Goal: Task Accomplishment & Management: Manage account settings

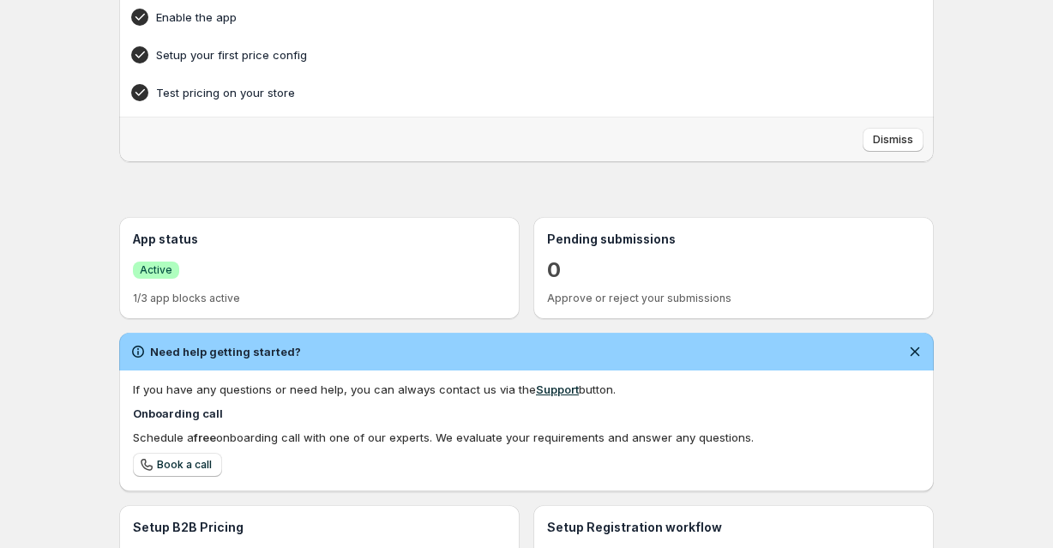
scroll to position [201, 0]
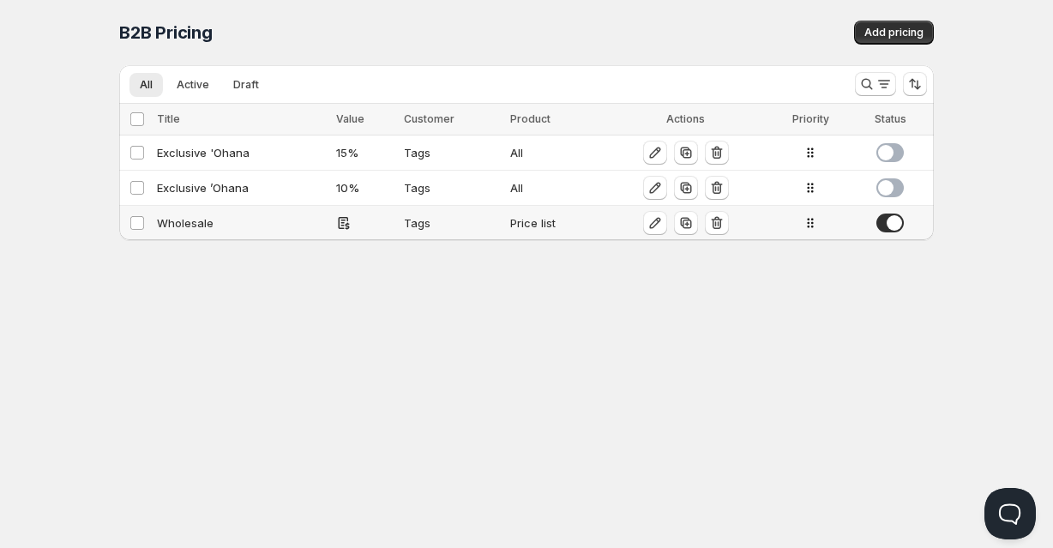
click at [529, 223] on div "Price list" at bounding box center [553, 222] width 87 height 17
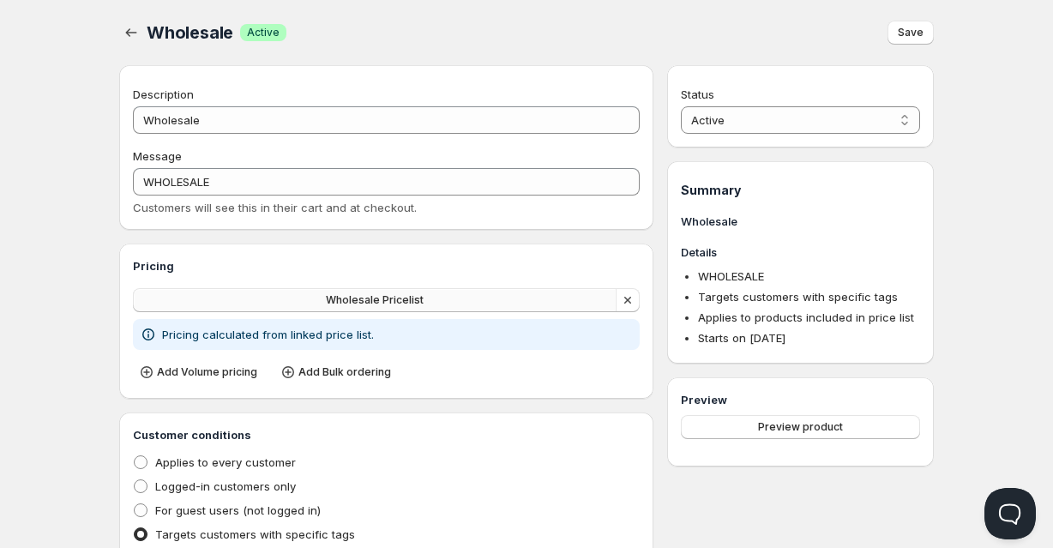
click at [467, 298] on button "Wholesale Pricelist" at bounding box center [375, 300] width 484 height 24
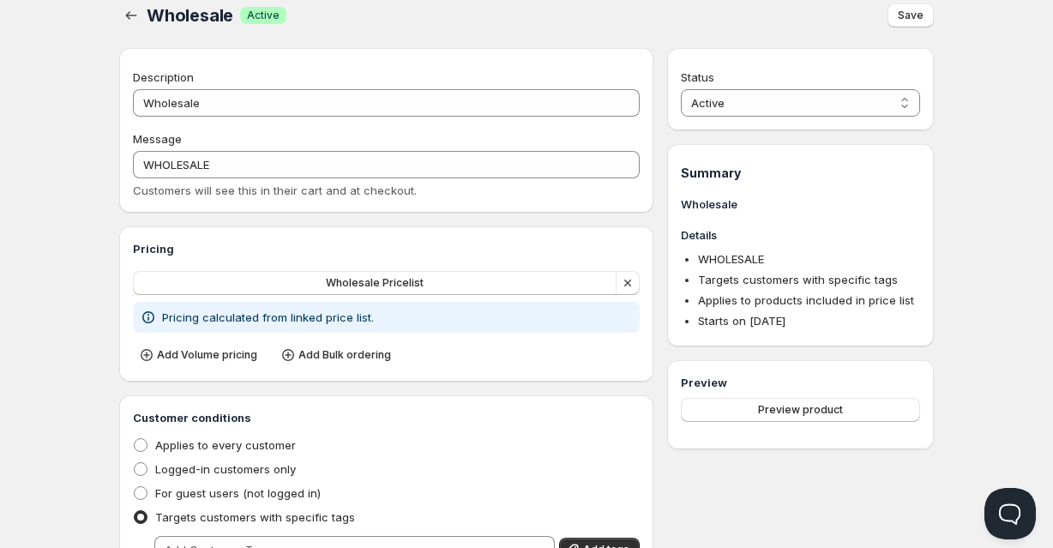
scroll to position [27, 0]
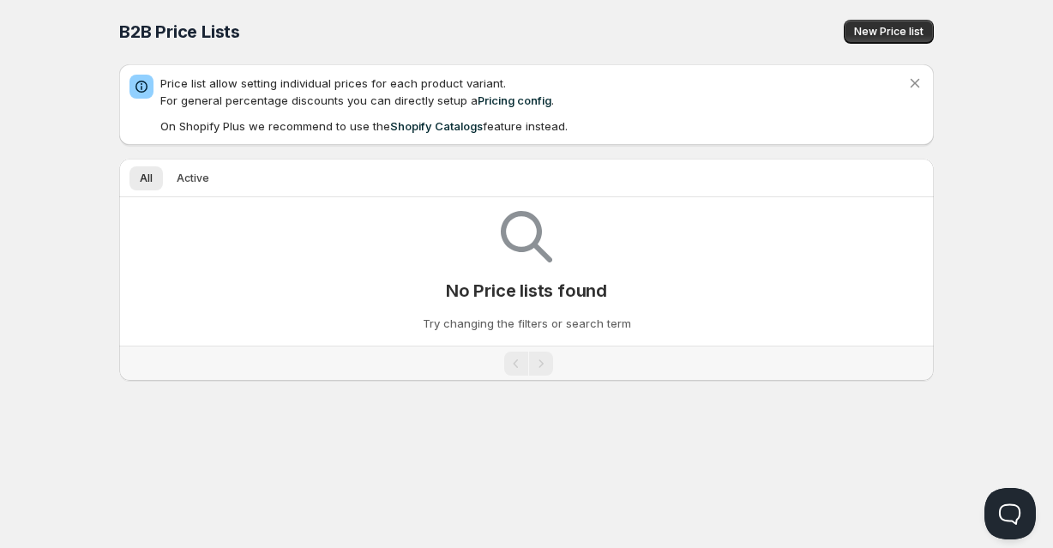
scroll to position [1, 0]
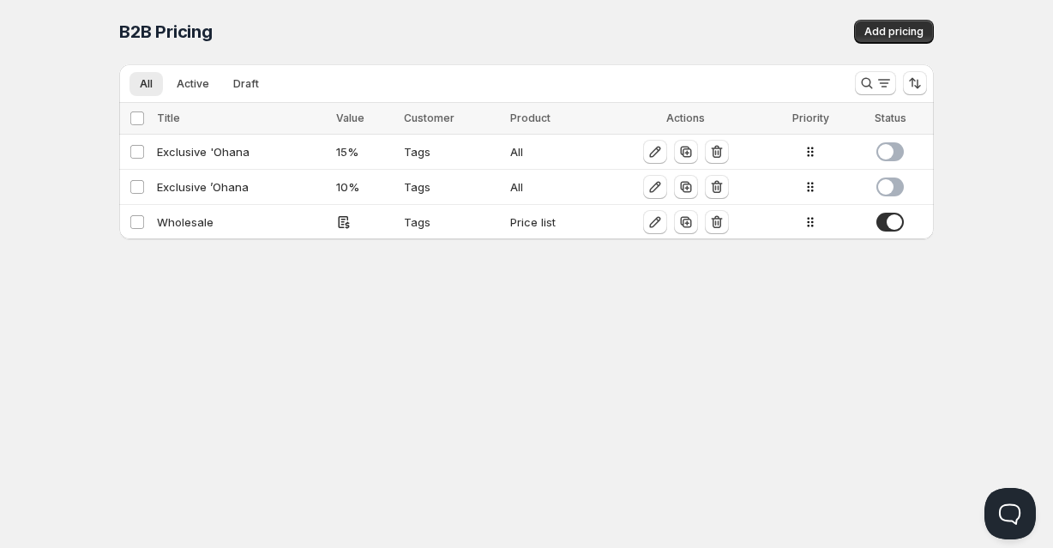
scroll to position [27, 0]
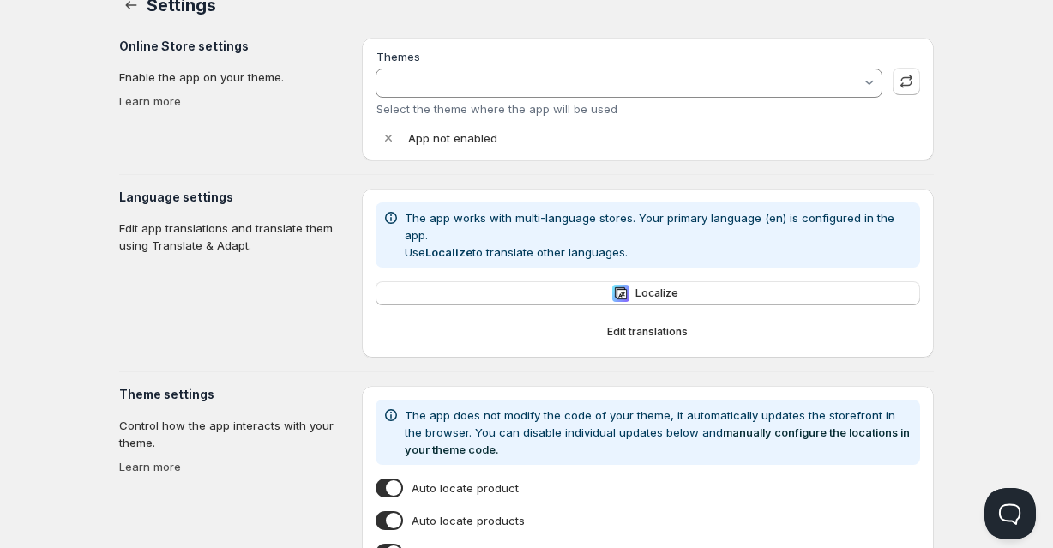
type input "[PERSON_NAME]"
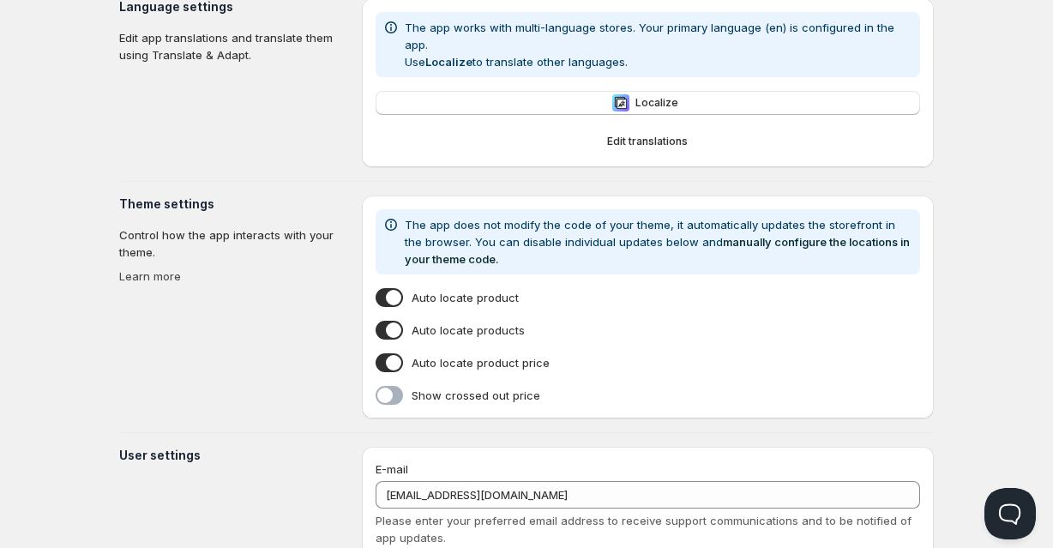
scroll to position [344, 0]
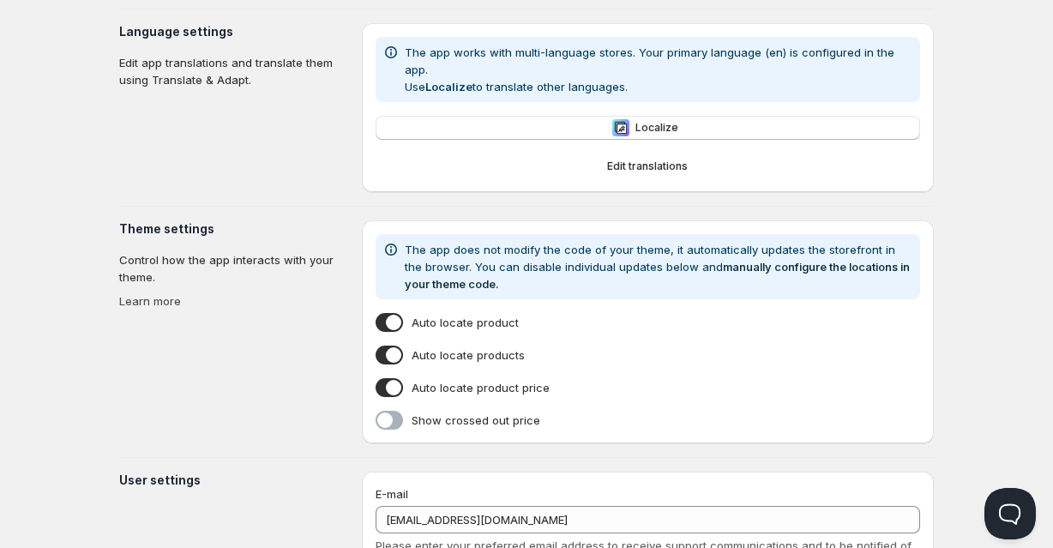
click at [393, 411] on span at bounding box center [389, 420] width 27 height 19
click at [379, 424] on input "Show crossed out price" at bounding box center [379, 424] width 0 height 0
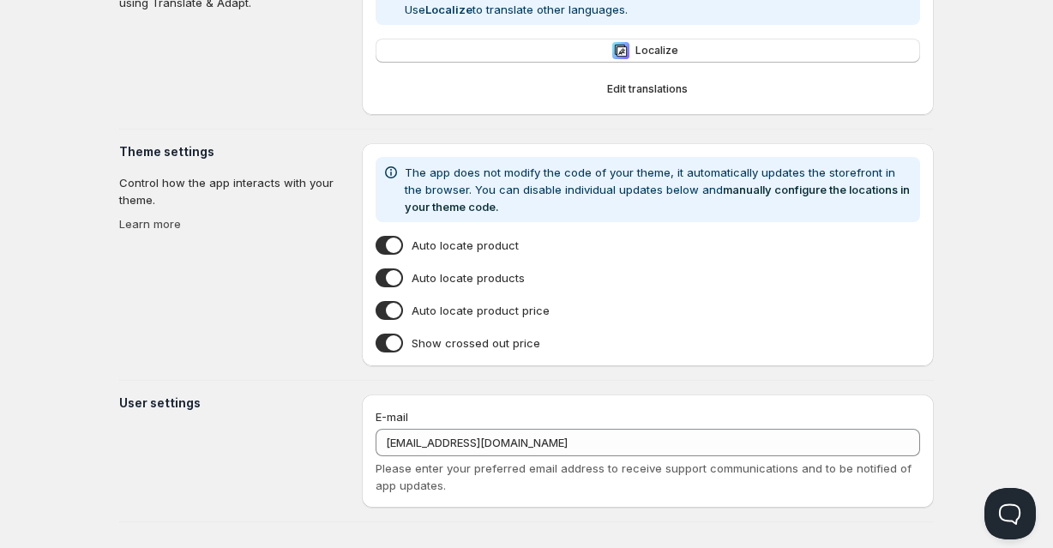
scroll to position [0, 0]
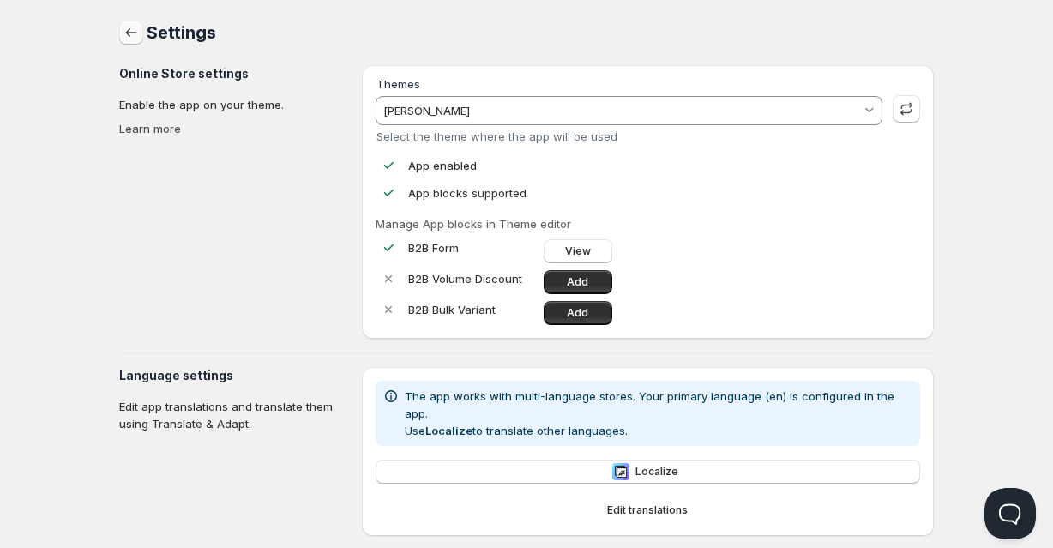
click at [133, 36] on icon "button" at bounding box center [131, 32] width 17 height 17
click at [130, 35] on icon "button" at bounding box center [131, 32] width 17 height 17
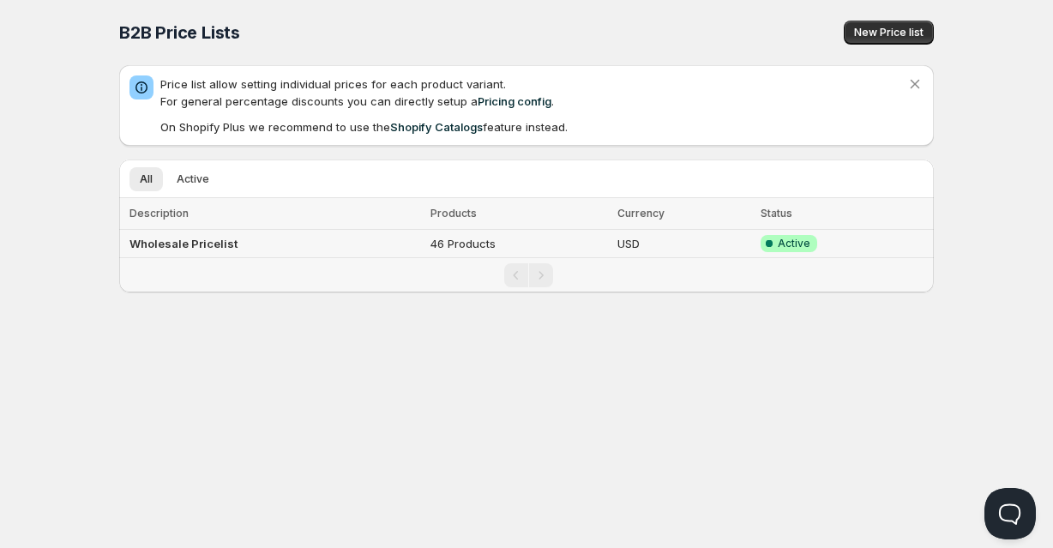
click at [457, 244] on td "46 Products" at bounding box center [518, 244] width 187 height 28
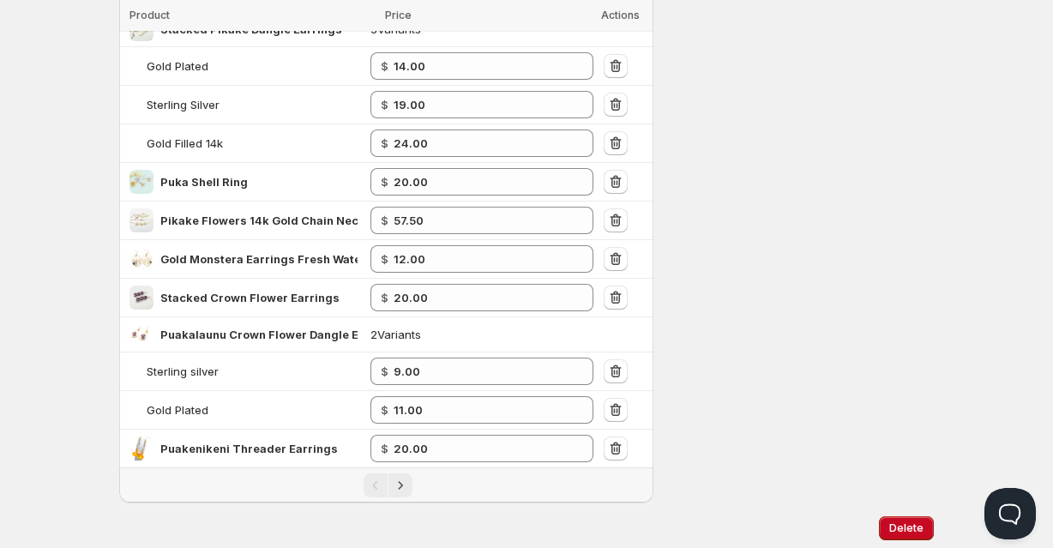
scroll to position [771, 0]
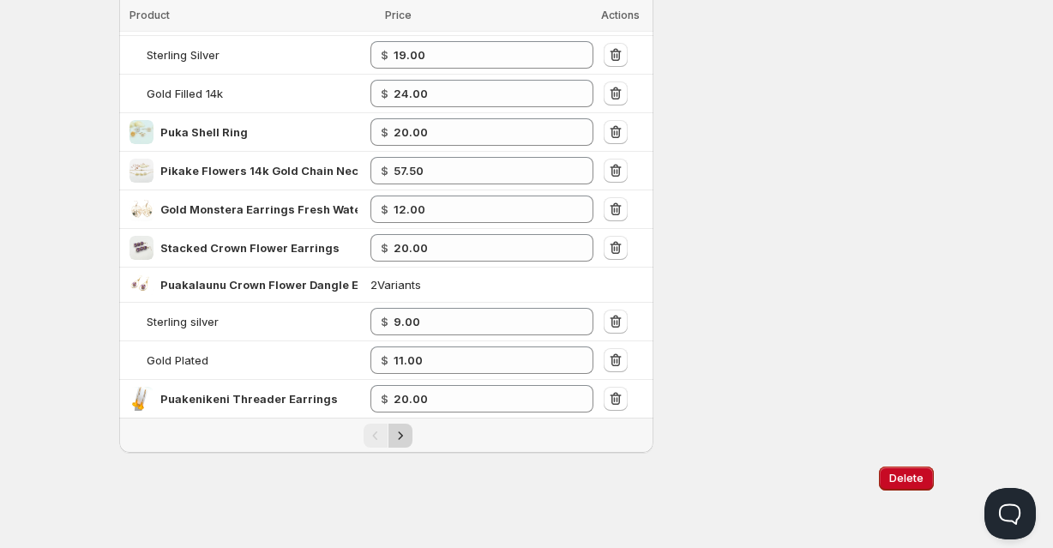
click at [404, 432] on icon "Next" at bounding box center [400, 435] width 17 height 17
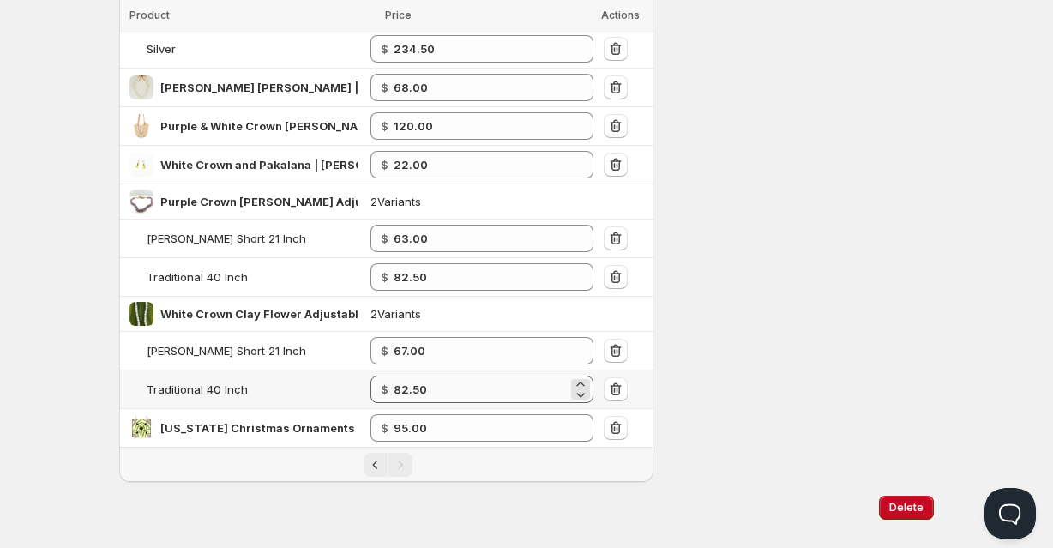
scroll to position [817, 0]
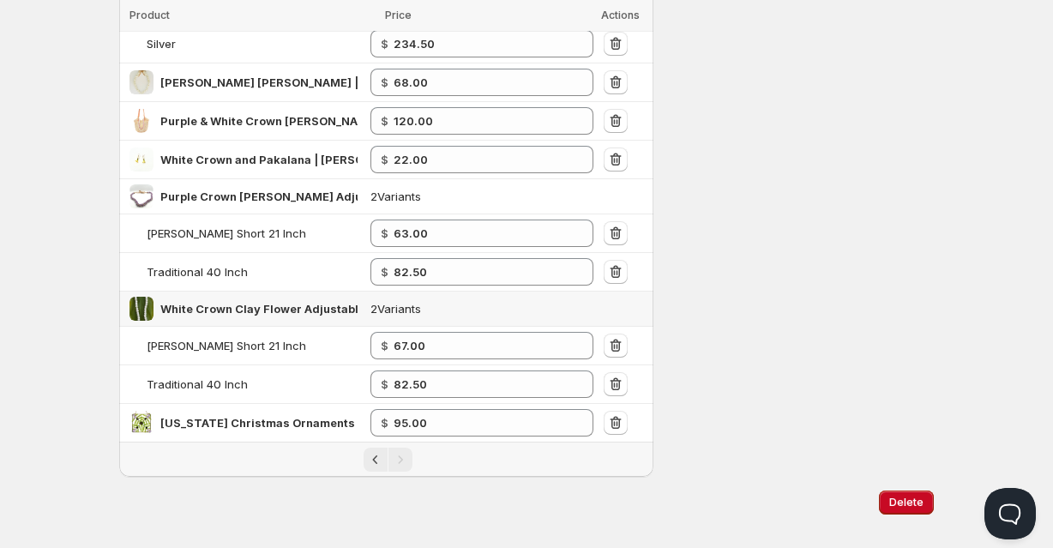
click at [407, 306] on td "2 Variants" at bounding box center [481, 309] width 233 height 35
click at [405, 193] on td "2 Variants" at bounding box center [481, 196] width 233 height 35
click at [387, 305] on td "2 Variants" at bounding box center [481, 309] width 233 height 35
click at [372, 462] on icon "Previous" at bounding box center [375, 459] width 17 height 17
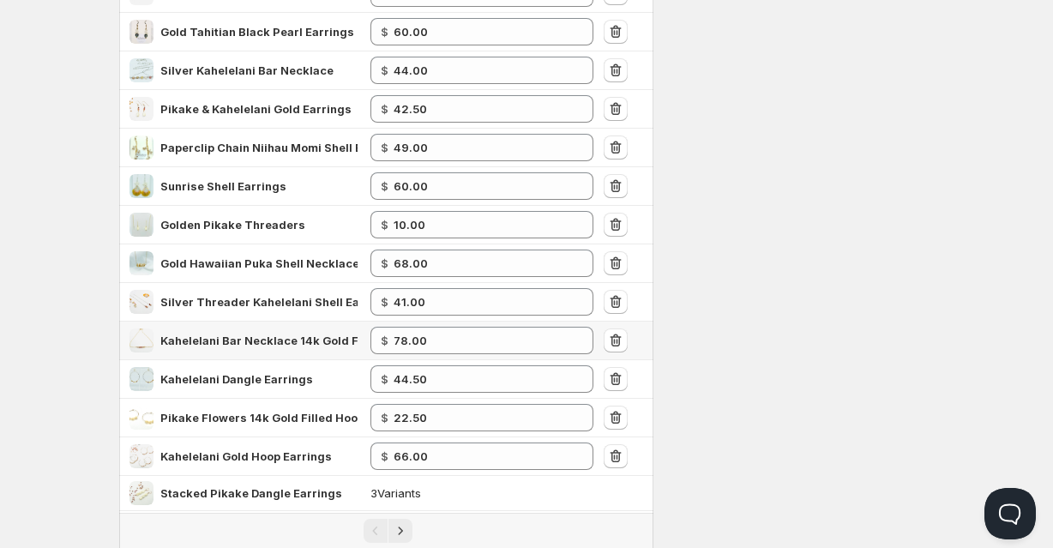
scroll to position [0, 0]
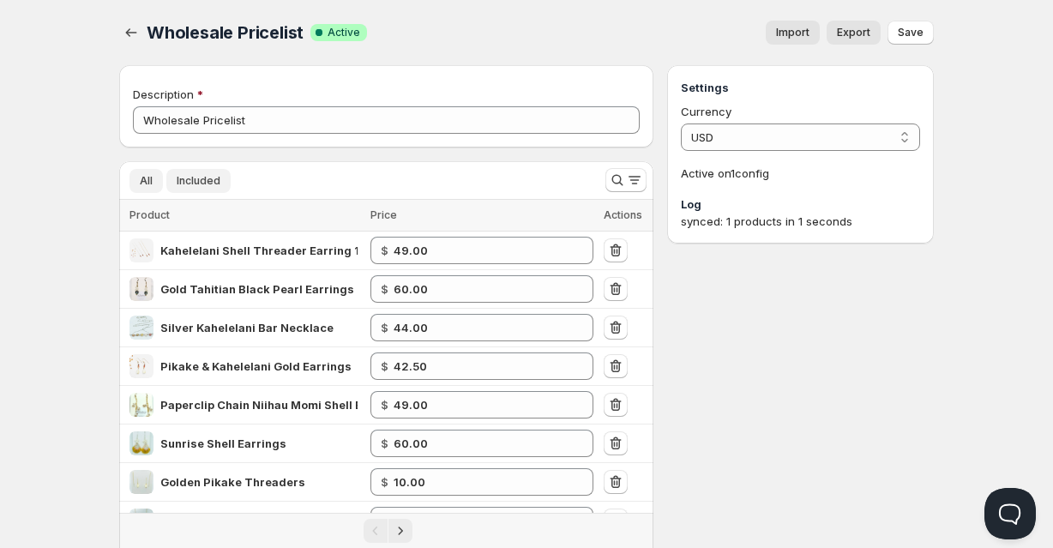
click at [147, 183] on span "All" at bounding box center [146, 181] width 13 height 14
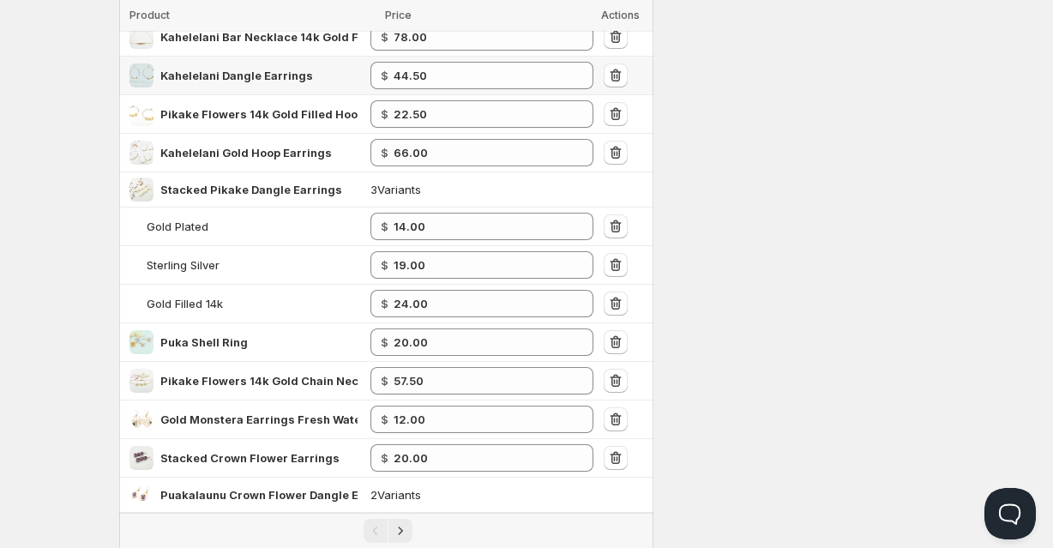
scroll to position [599, 0]
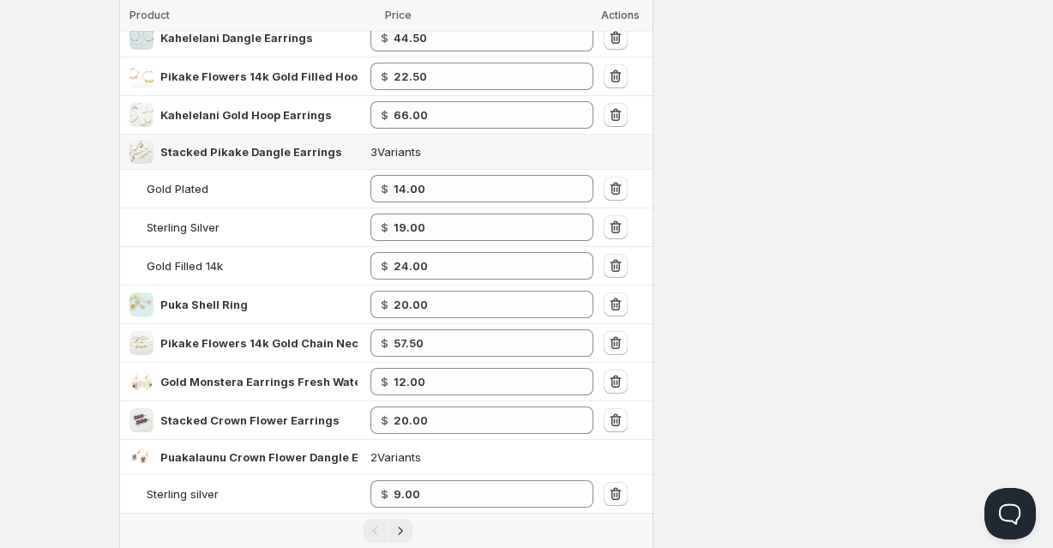
click at [432, 156] on td "3 Variants" at bounding box center [481, 152] width 233 height 35
click at [386, 154] on td "3 Variants" at bounding box center [481, 152] width 233 height 35
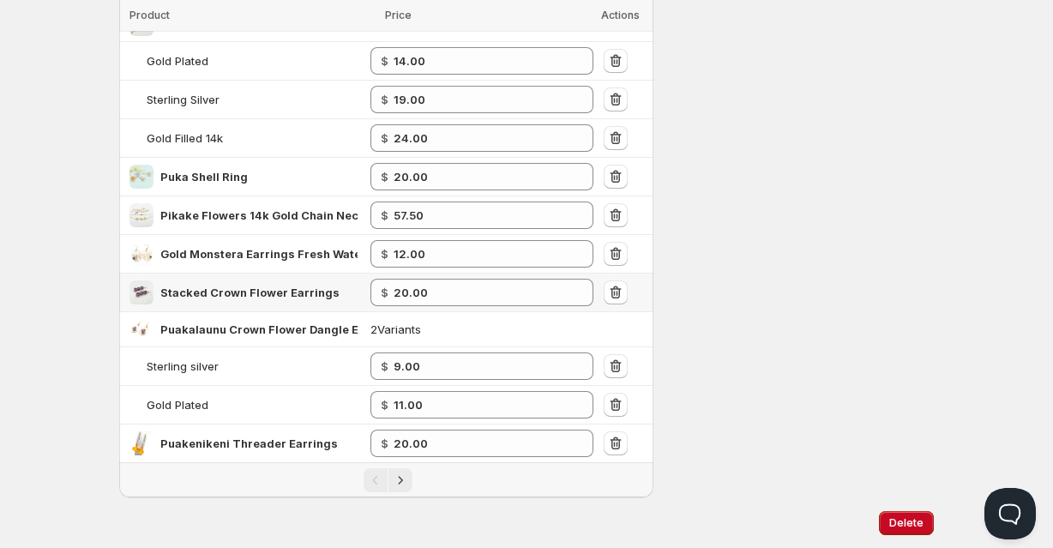
scroll to position [771, 0]
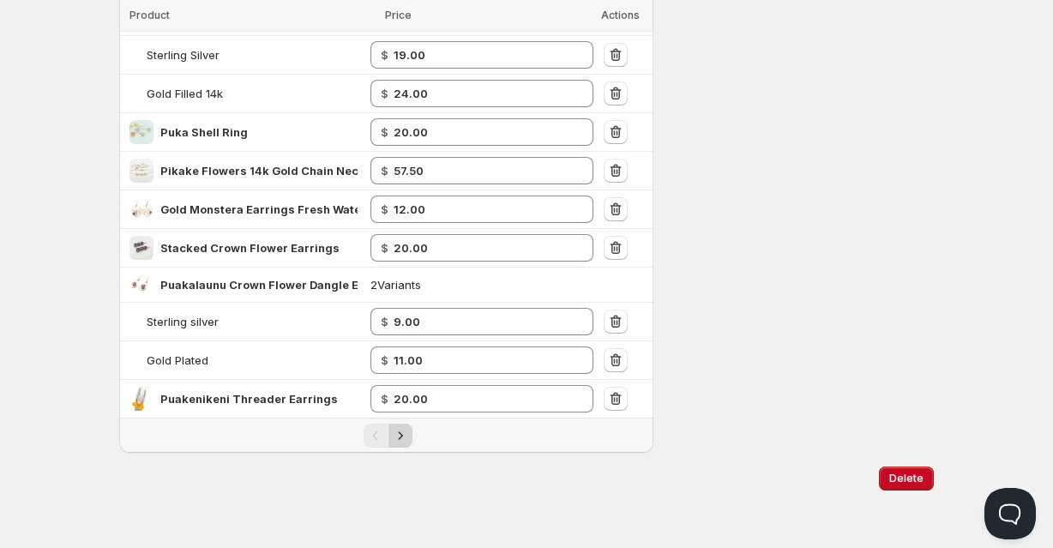
click at [406, 441] on icon "Next" at bounding box center [400, 435] width 17 height 17
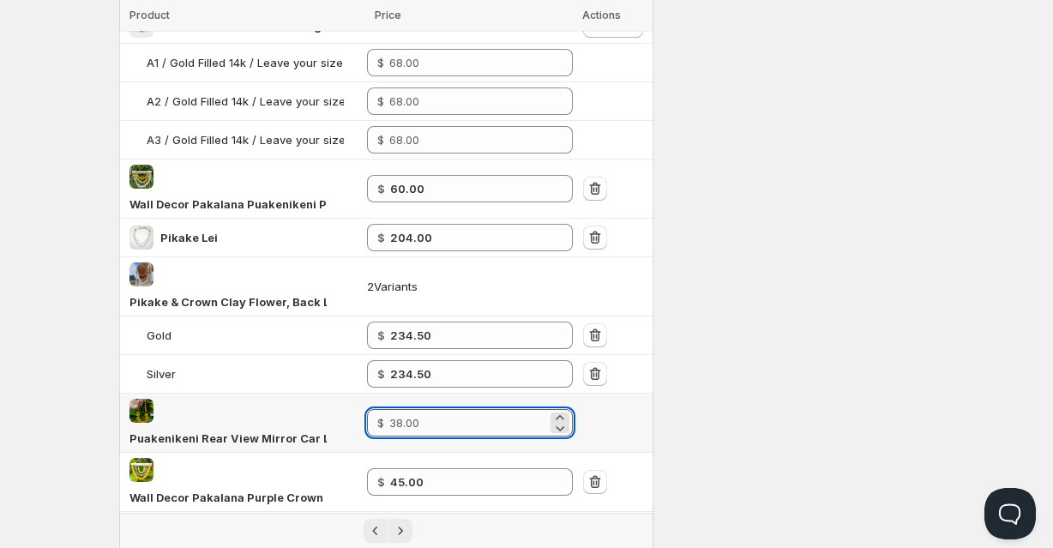
click at [431, 409] on input "number" at bounding box center [468, 422] width 158 height 27
type input "19.00"
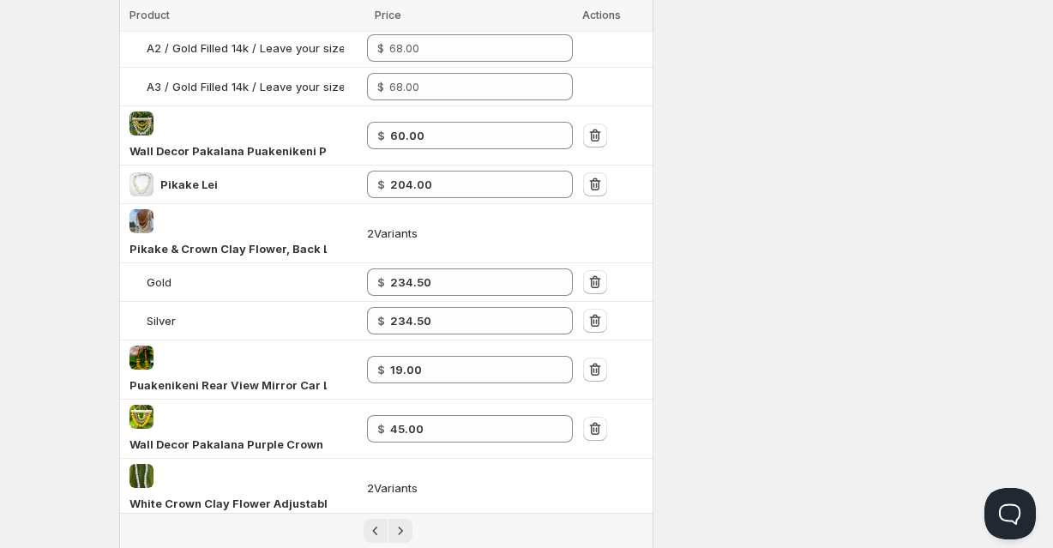
scroll to position [832, 0]
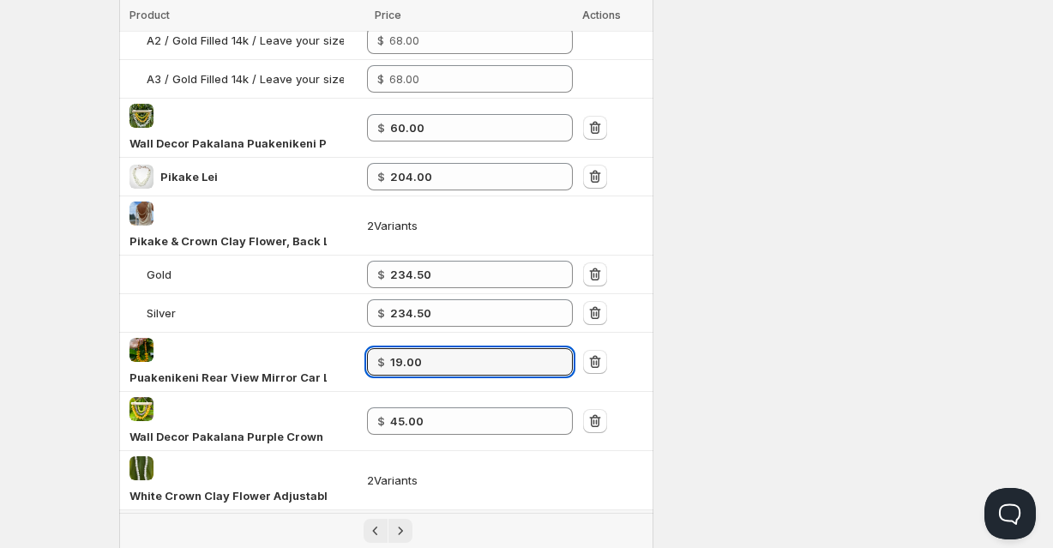
type input "37.00"
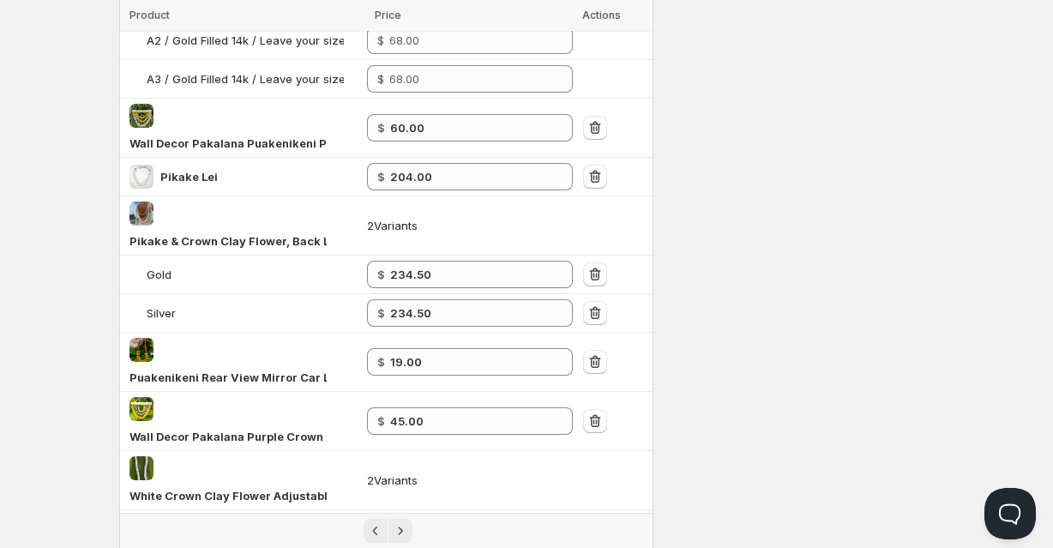
click at [687, 338] on div "Settings Currency USD USD Active on 1 config Log synced: 1 products in 1 seconds" at bounding box center [800, 84] width 267 height 1702
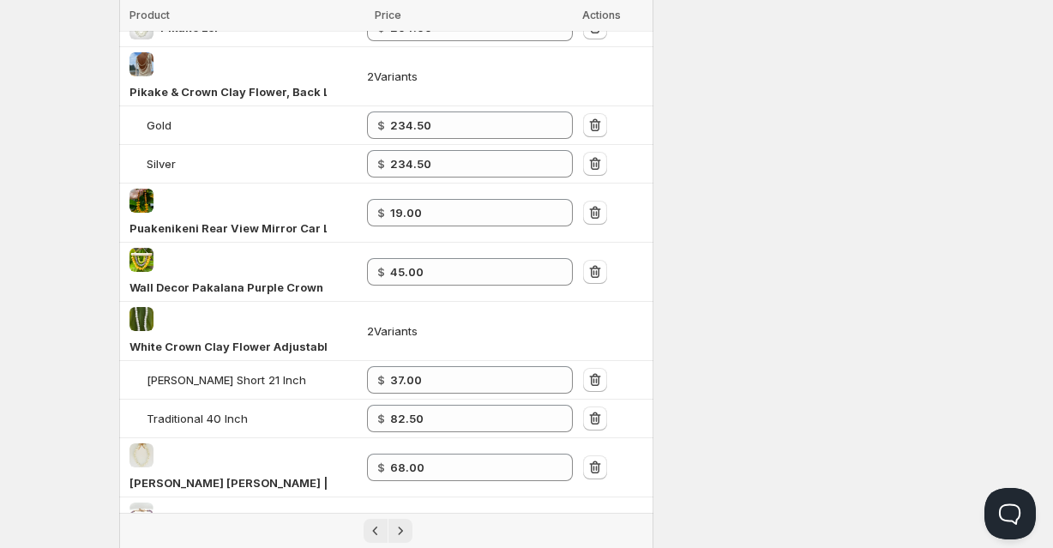
scroll to position [984, 0]
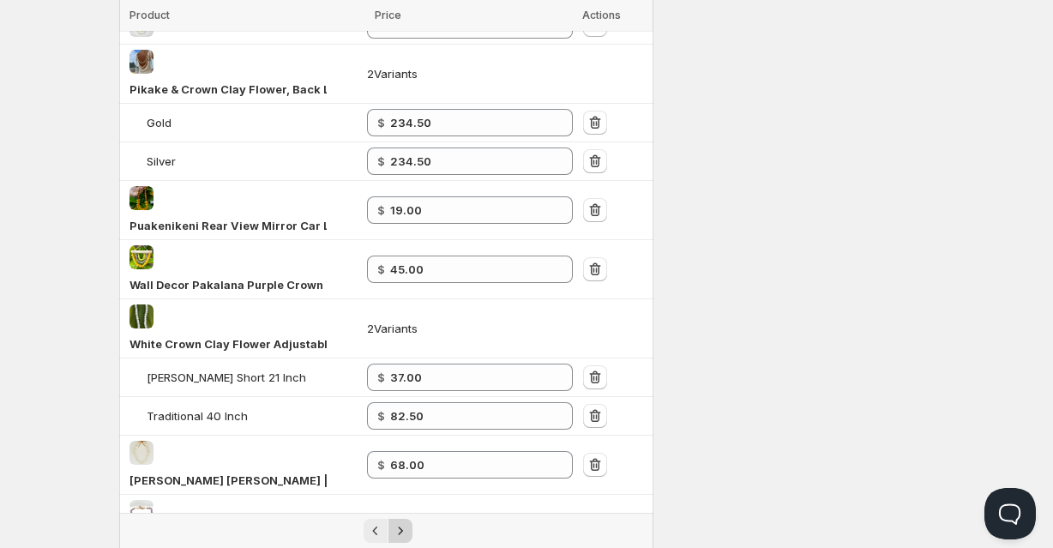
click at [404, 522] on icon "Next" at bounding box center [400, 530] width 17 height 17
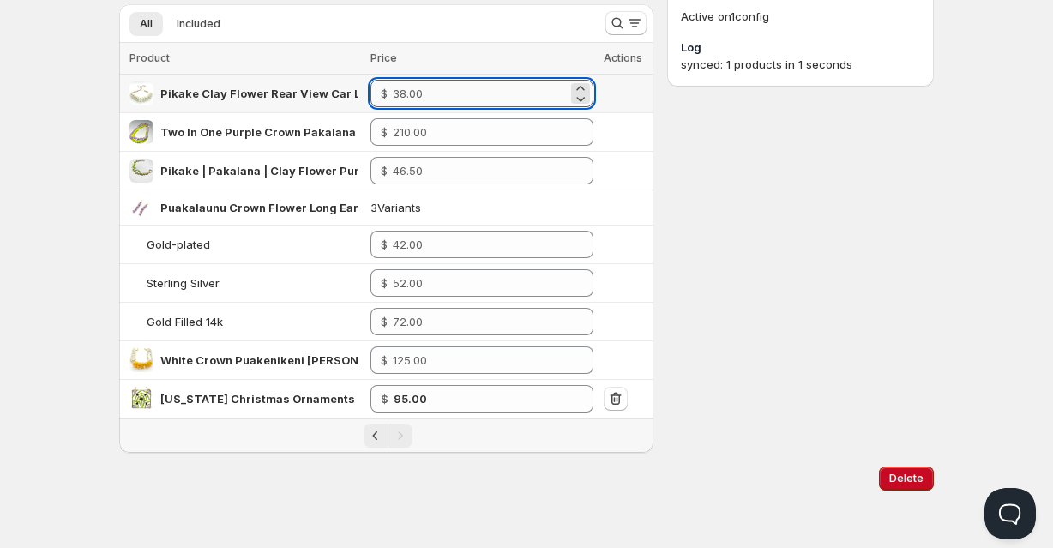
click at [461, 96] on input "number" at bounding box center [480, 93] width 175 height 27
type input "19.00"
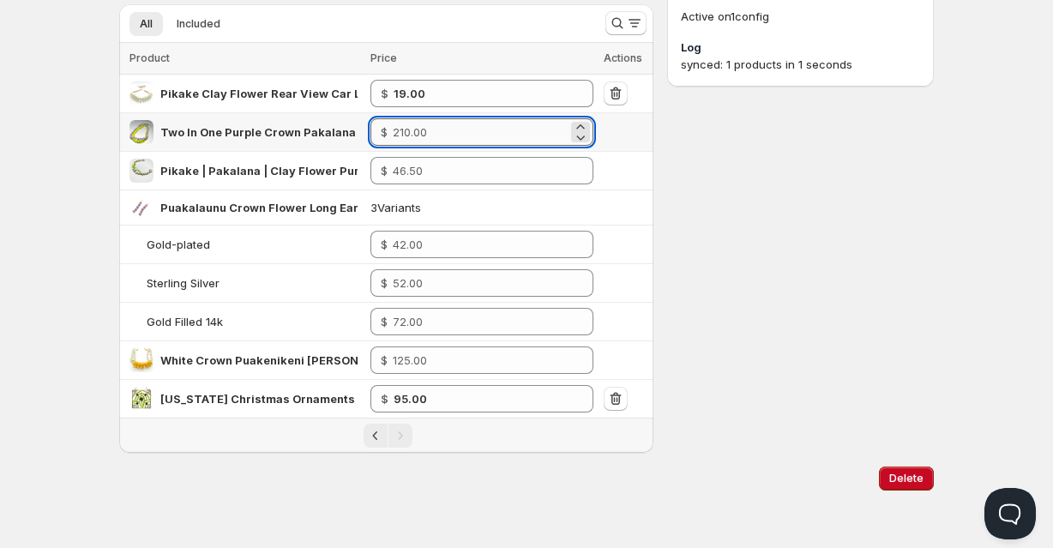
click at [437, 136] on input "number" at bounding box center [480, 131] width 175 height 27
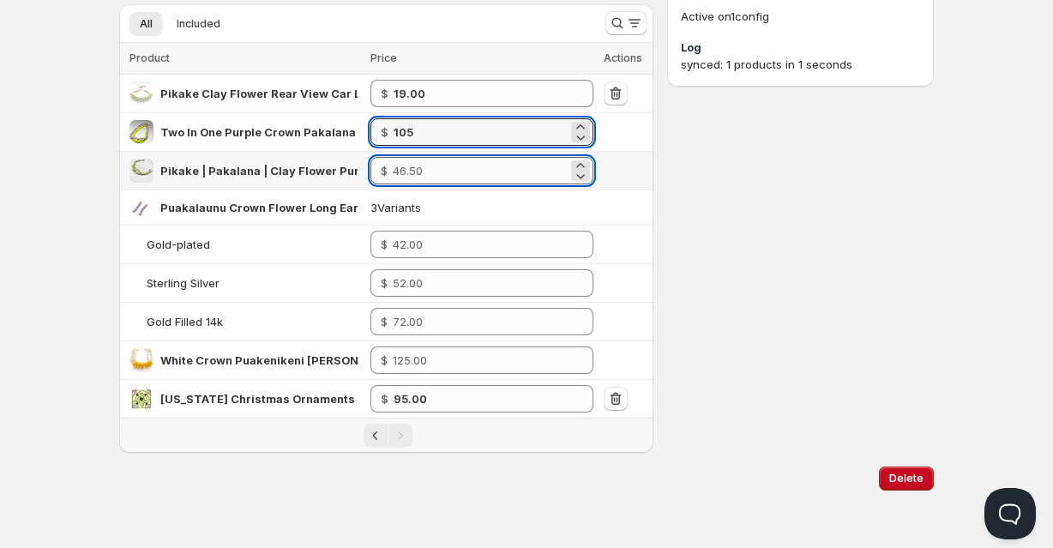
type input "105.00"
click at [449, 176] on input "number" at bounding box center [480, 170] width 175 height 27
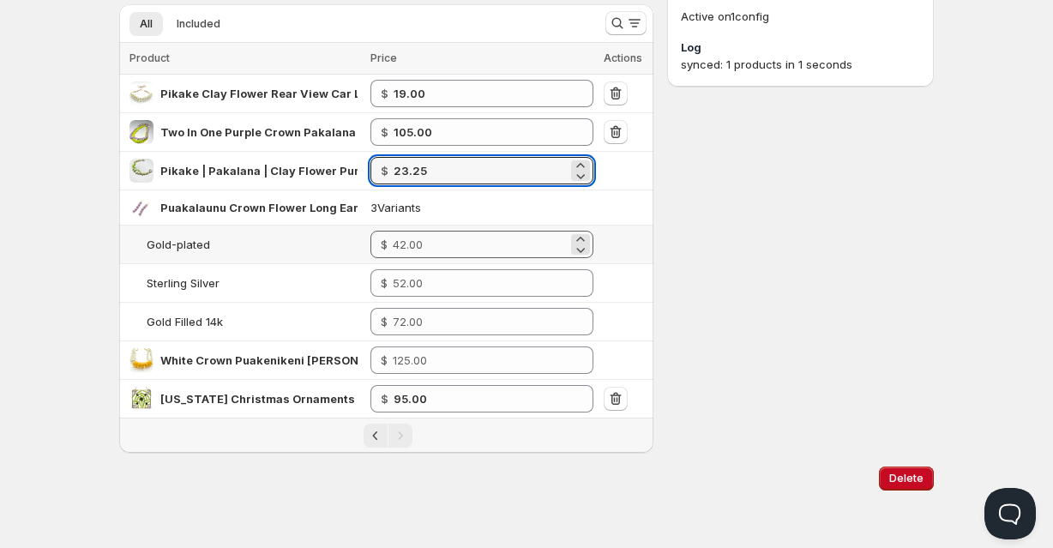
type input "23.25"
click at [454, 250] on input "number" at bounding box center [480, 244] width 175 height 27
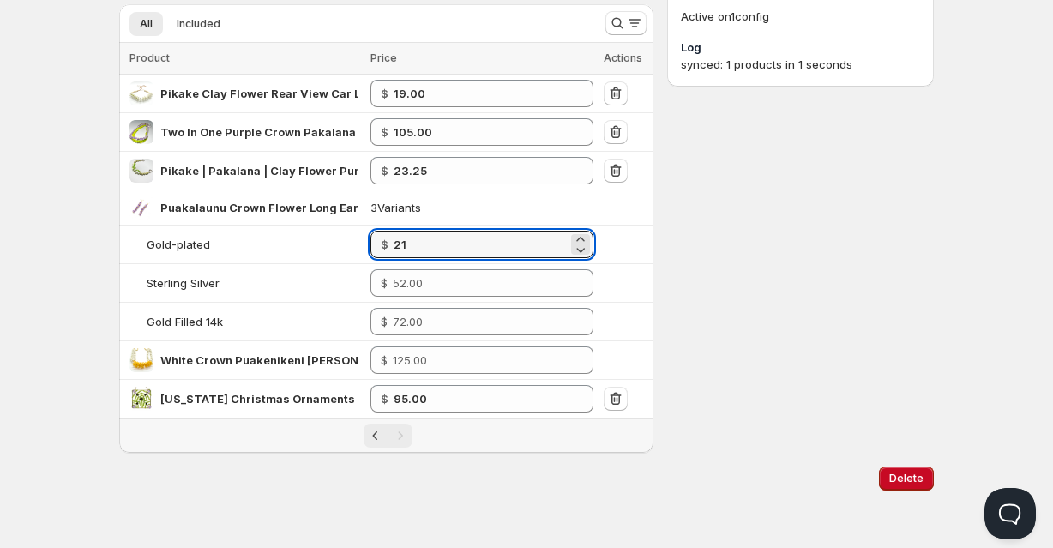
type input "21.00"
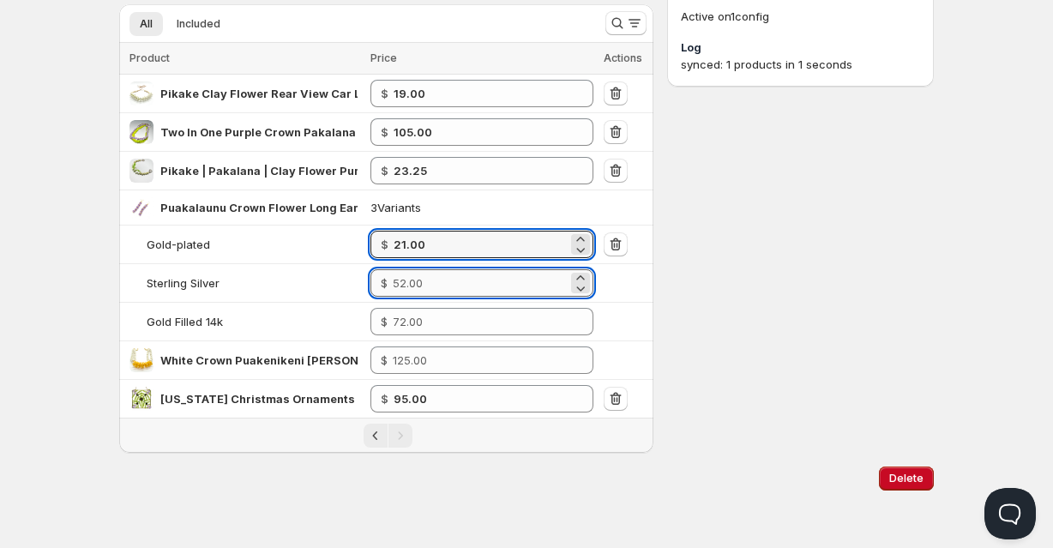
click at [444, 283] on input "number" at bounding box center [480, 282] width 175 height 27
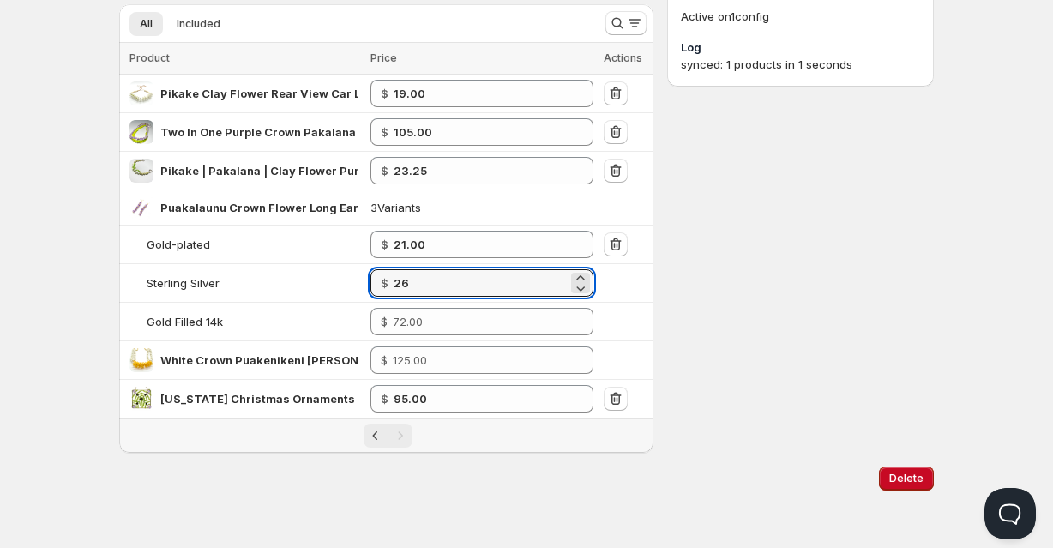
type input "26.00"
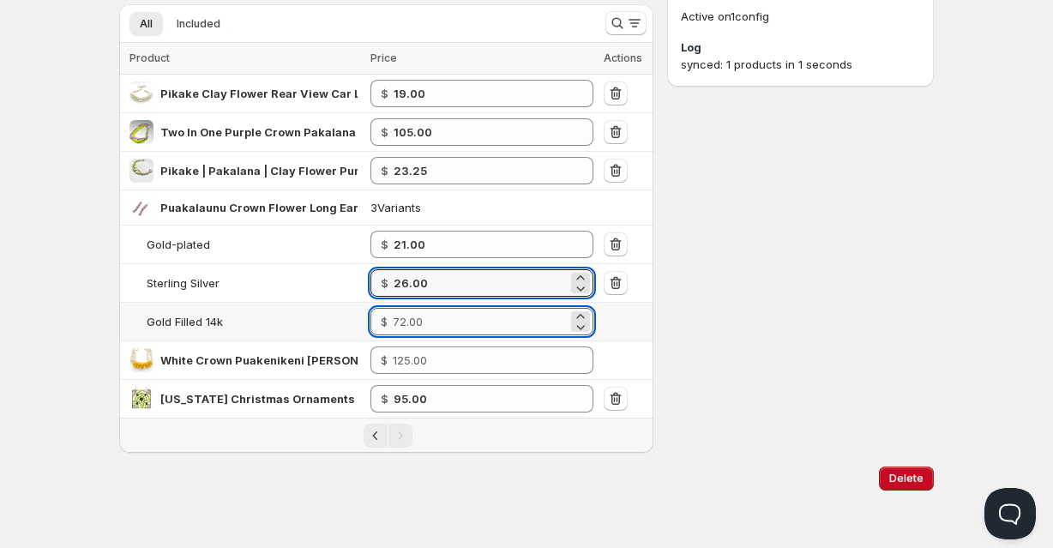
click at [439, 327] on input "number" at bounding box center [480, 321] width 175 height 27
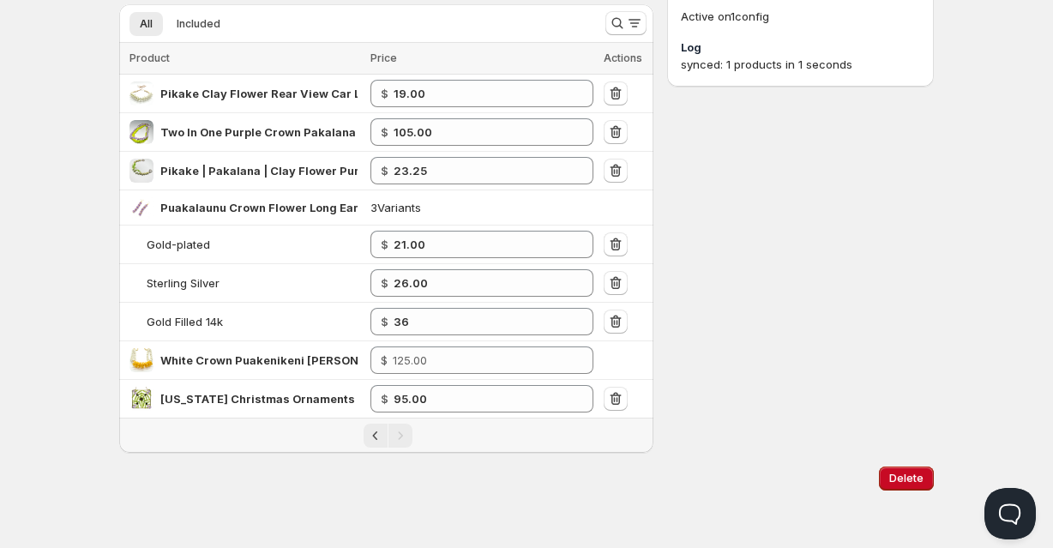
type input "36.00"
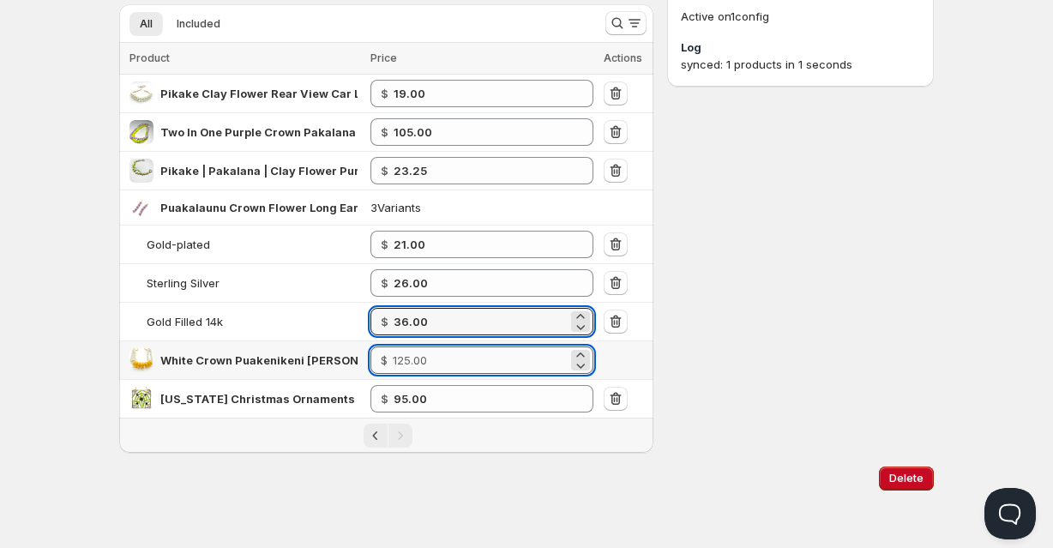
click at [442, 358] on input "number" at bounding box center [480, 359] width 175 height 27
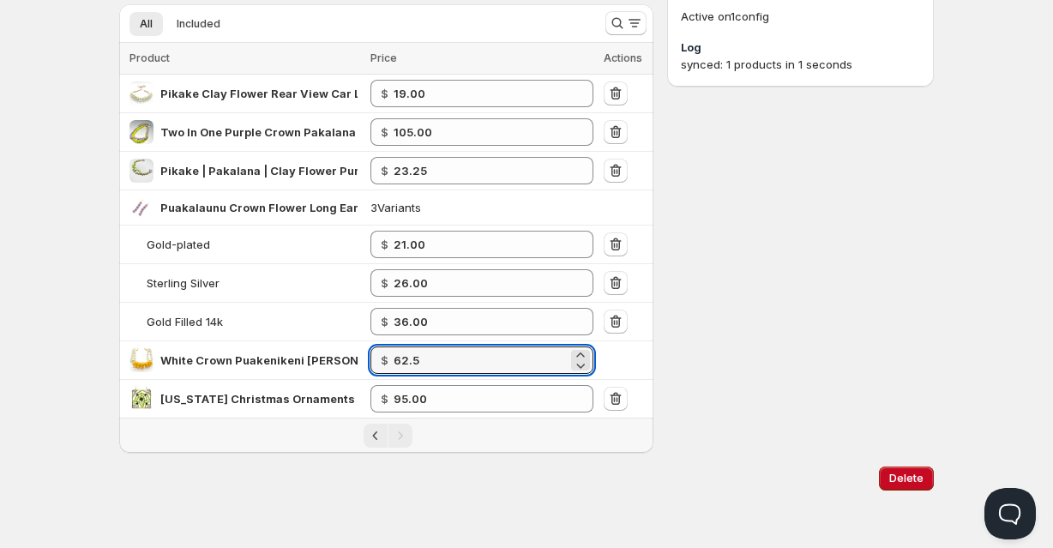
type input "62.50"
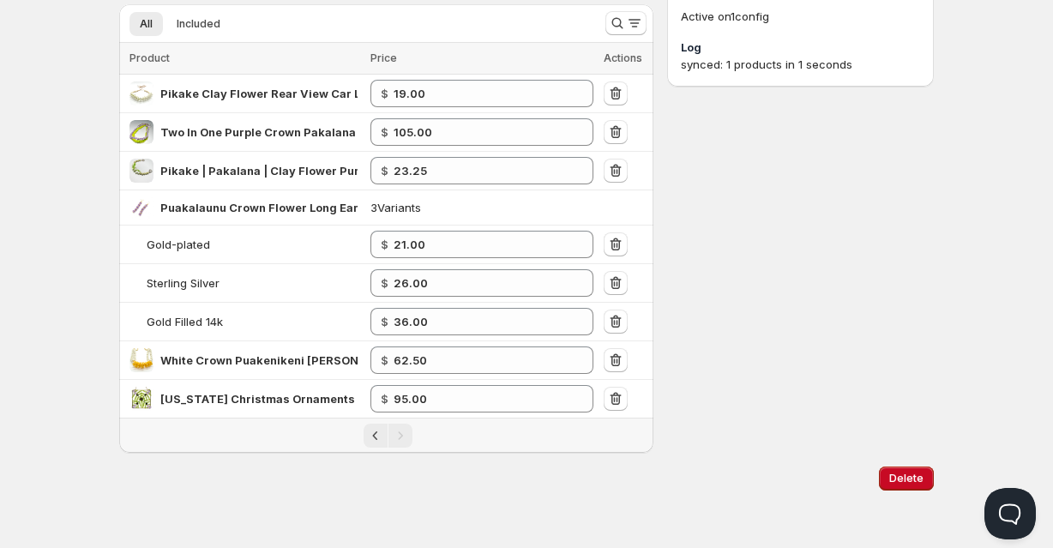
click at [688, 401] on div "Settings Currency USD USD Active on 1 config Log synced: 1 products in 1 seconds" at bounding box center [800, 180] width 267 height 545
click at [373, 442] on icon "Previous" at bounding box center [375, 435] width 17 height 17
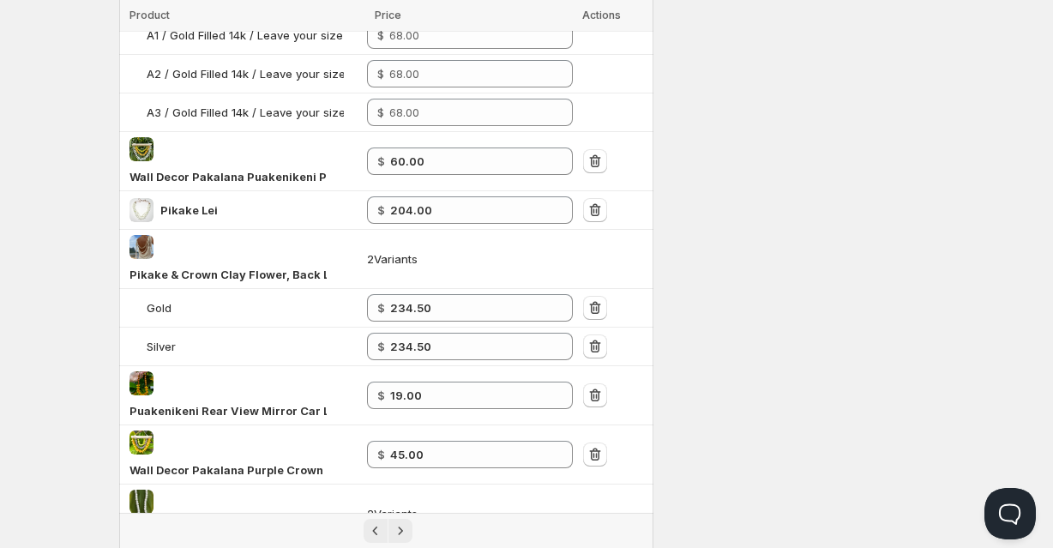
scroll to position [992, 0]
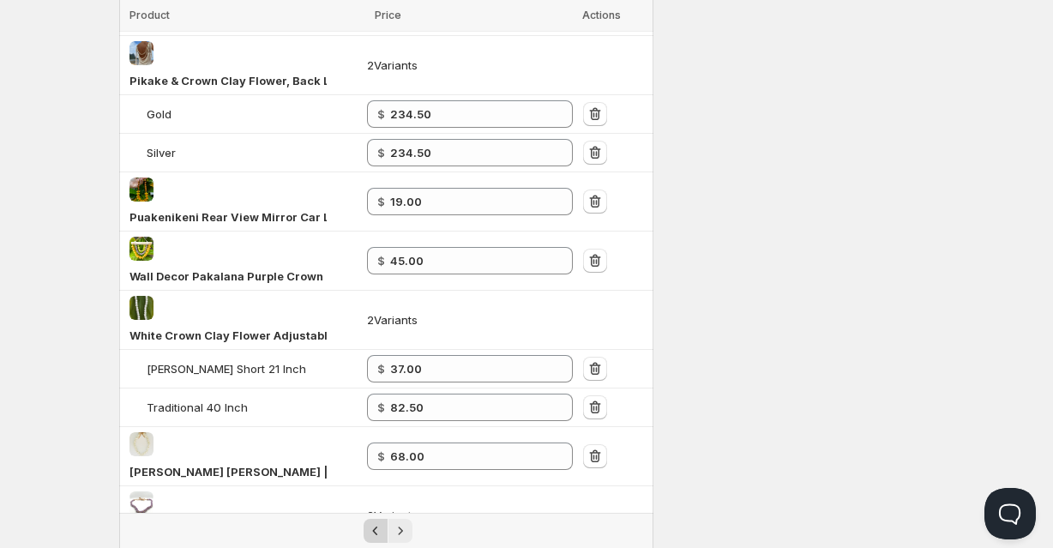
click at [375, 522] on icon "Previous" at bounding box center [375, 530] width 17 height 17
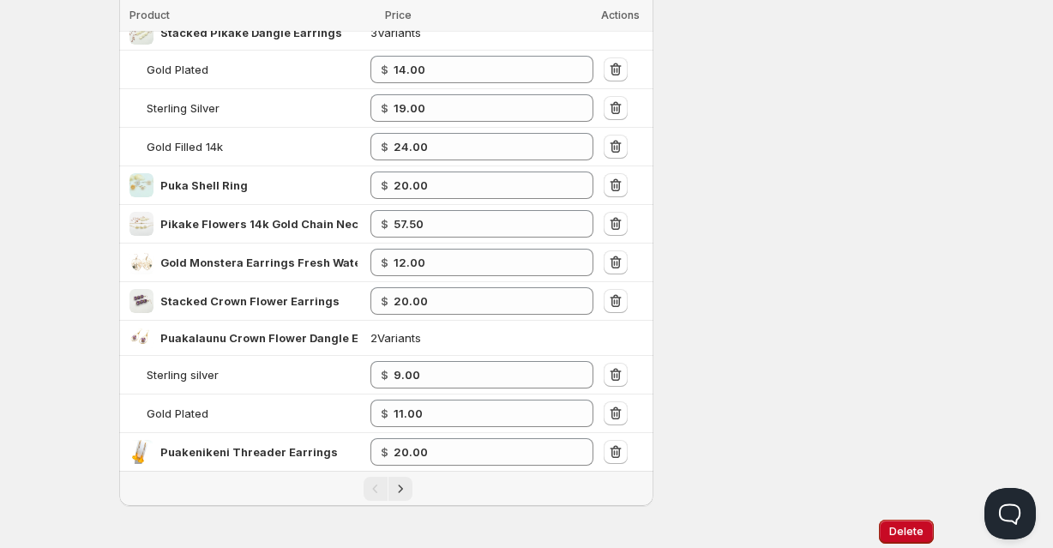
scroll to position [715, 0]
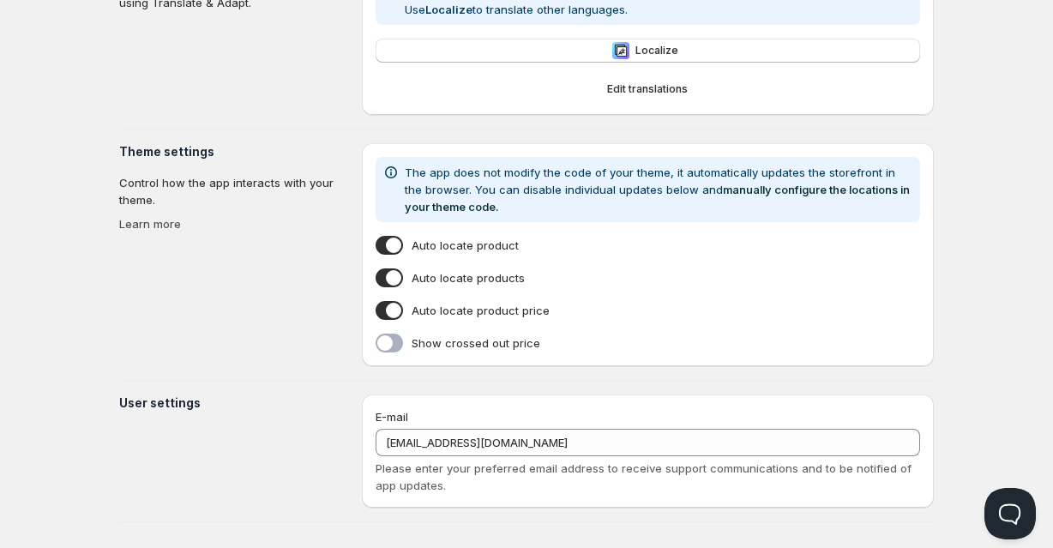
type input "[PERSON_NAME]"
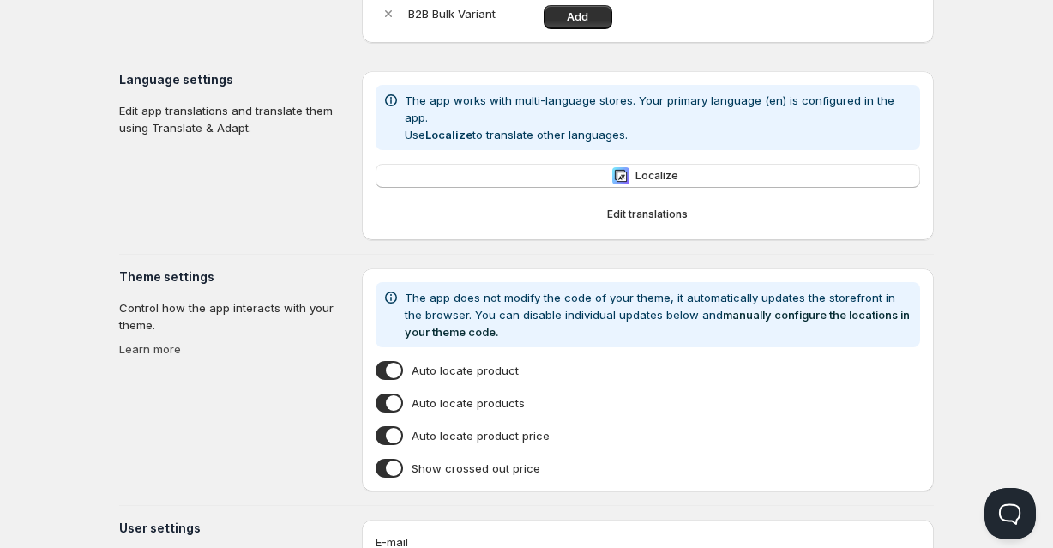
scroll to position [347, 0]
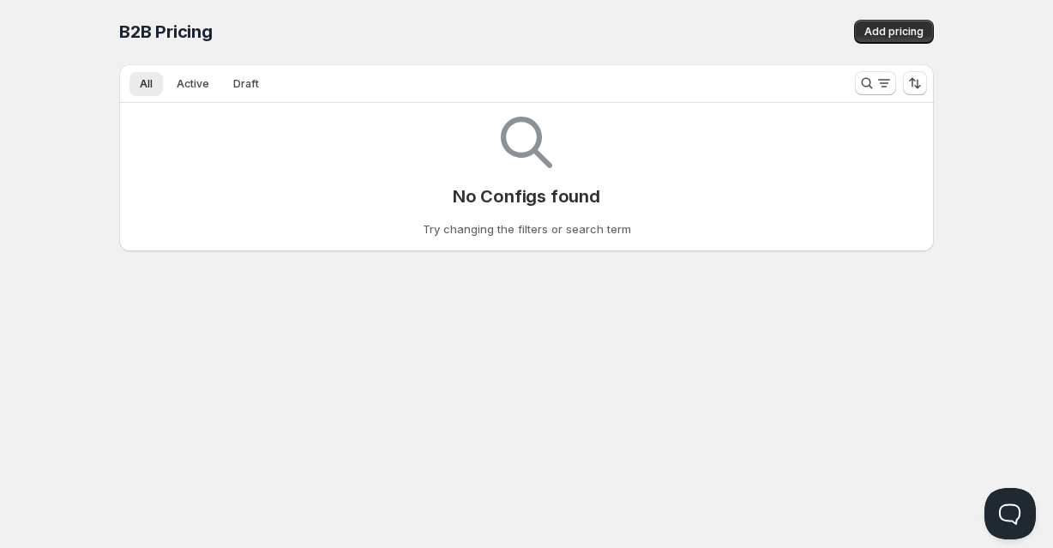
scroll to position [1, 0]
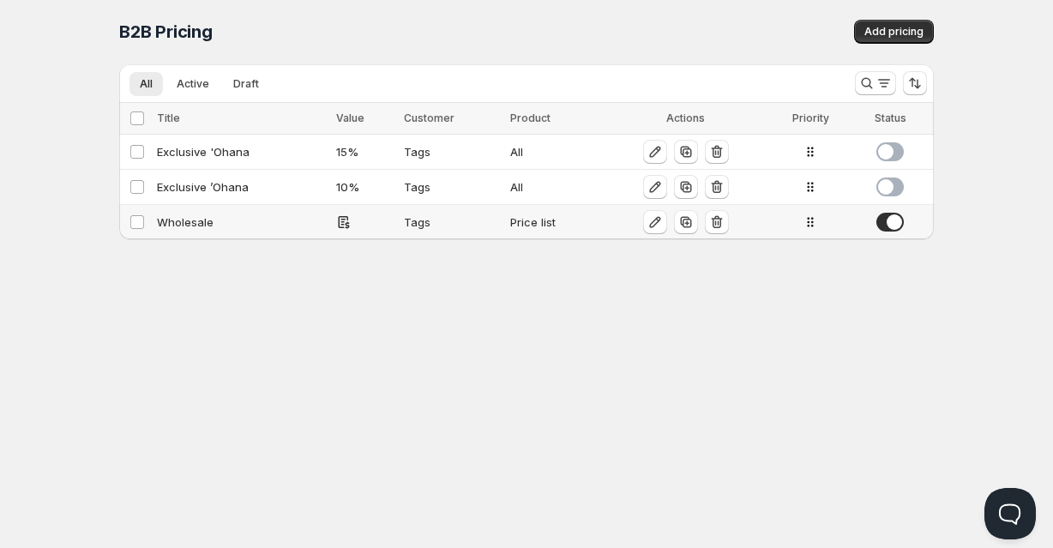
click at [557, 225] on div "Price list" at bounding box center [553, 222] width 87 height 17
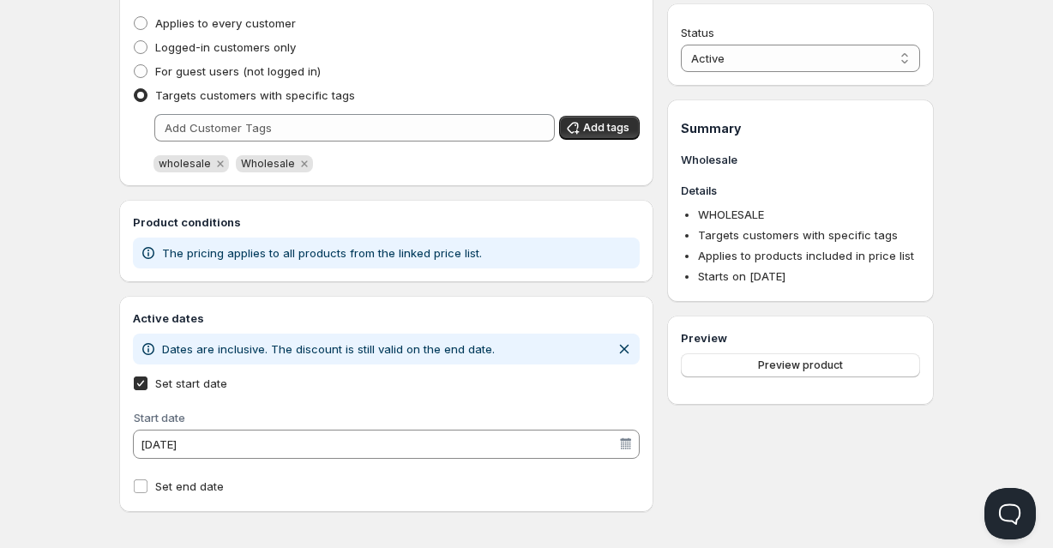
scroll to position [446, 0]
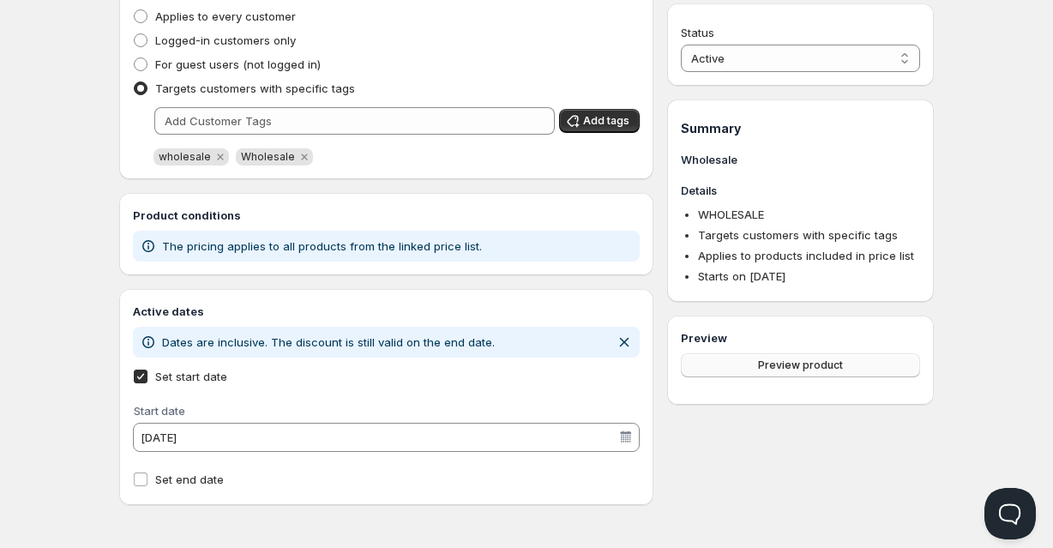
click at [736, 364] on button "Preview product" at bounding box center [800, 365] width 239 height 24
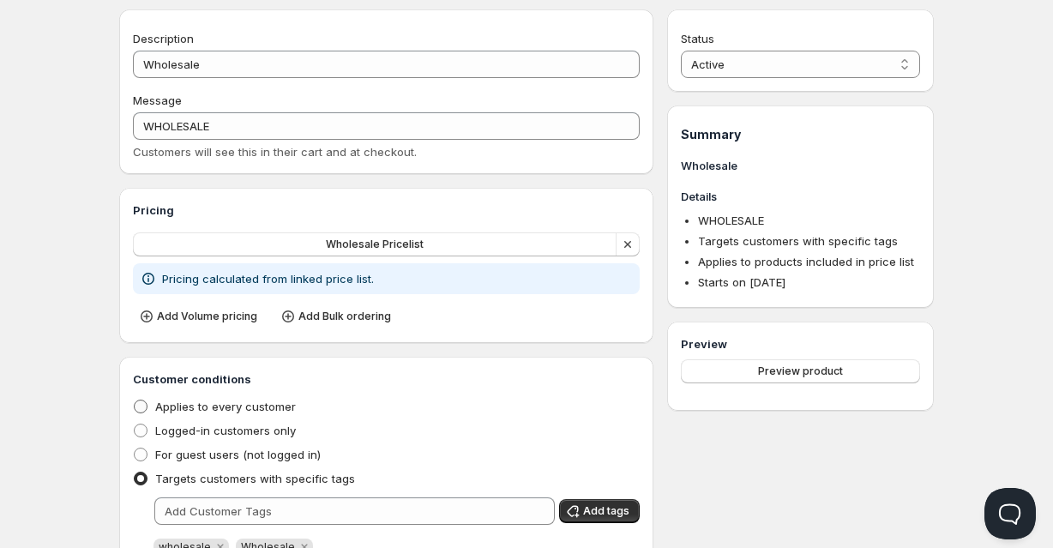
scroll to position [0, 0]
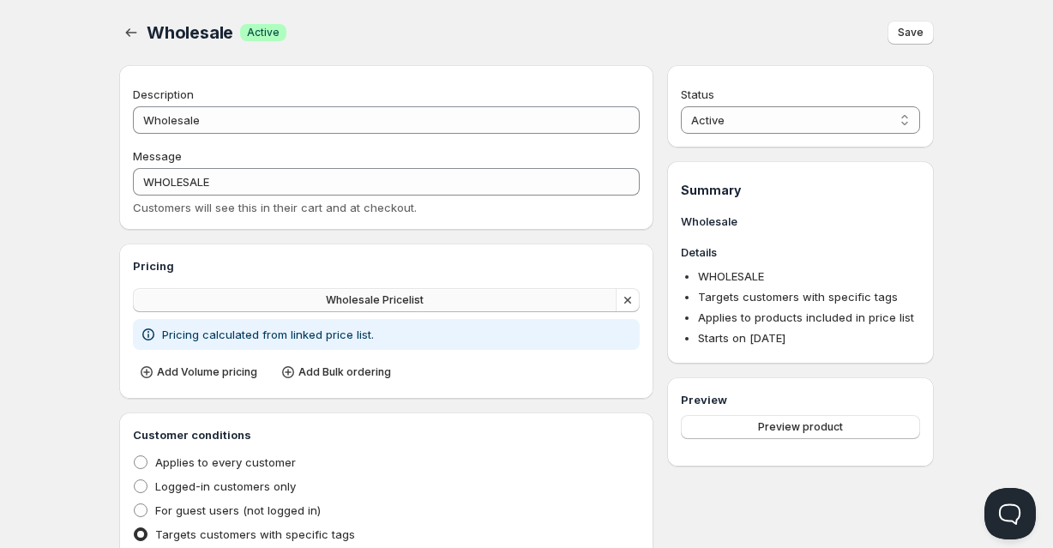
click at [334, 294] on span "Wholesale Pricelist" at bounding box center [375, 300] width 98 height 14
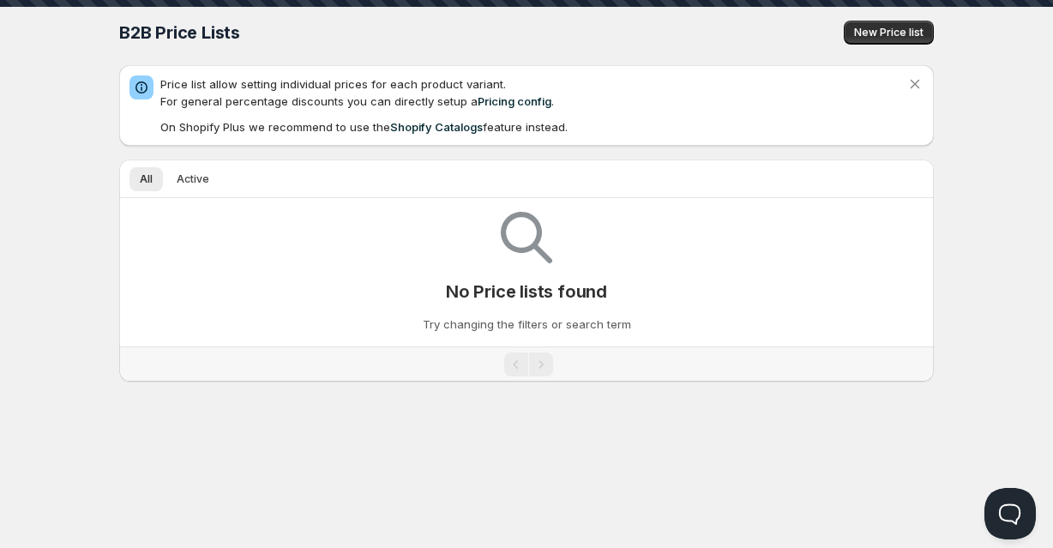
scroll to position [1, 0]
click at [202, 183] on span "Active" at bounding box center [193, 179] width 33 height 14
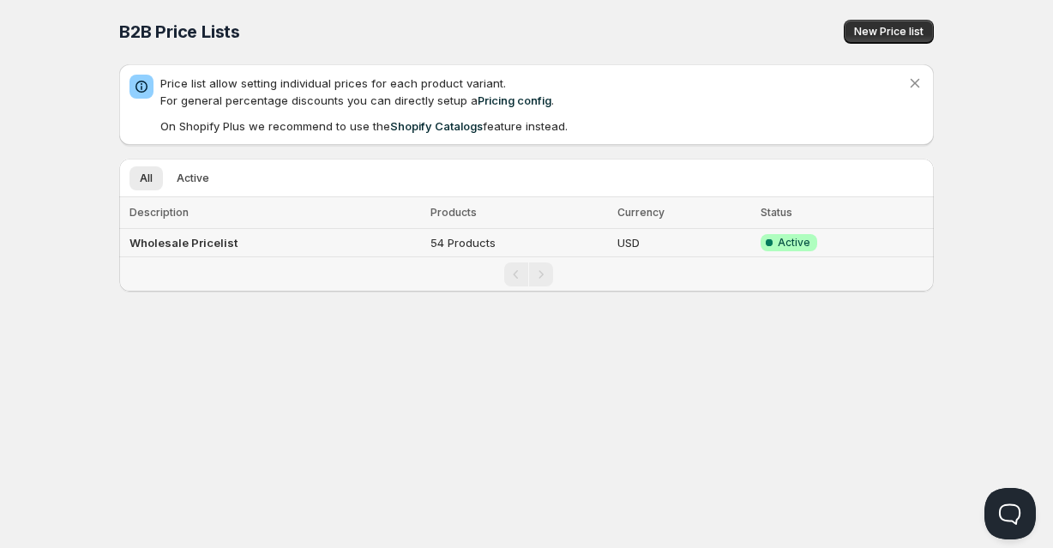
click at [476, 239] on td "54 Products" at bounding box center [518, 243] width 187 height 28
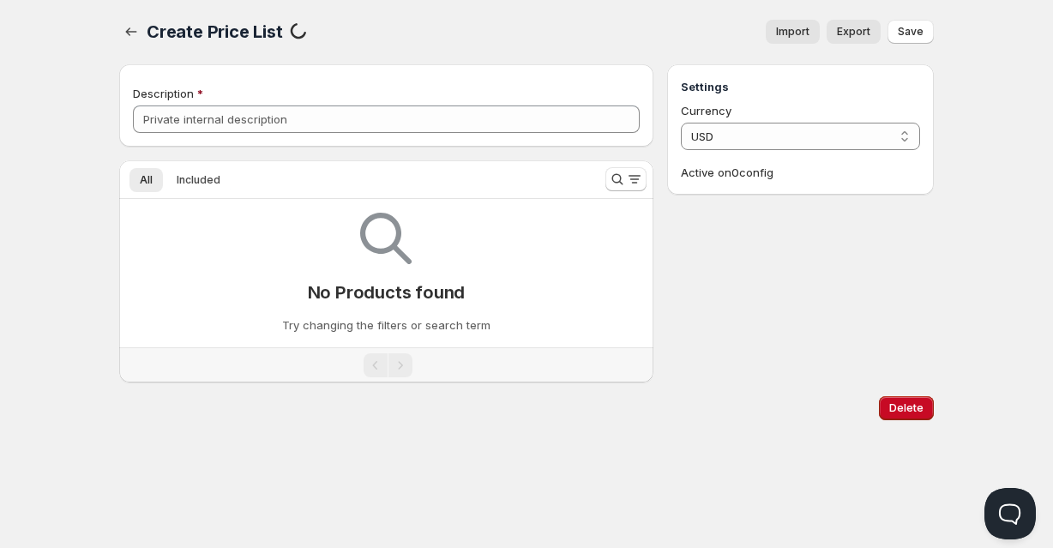
type input "Wholesale Pricelist"
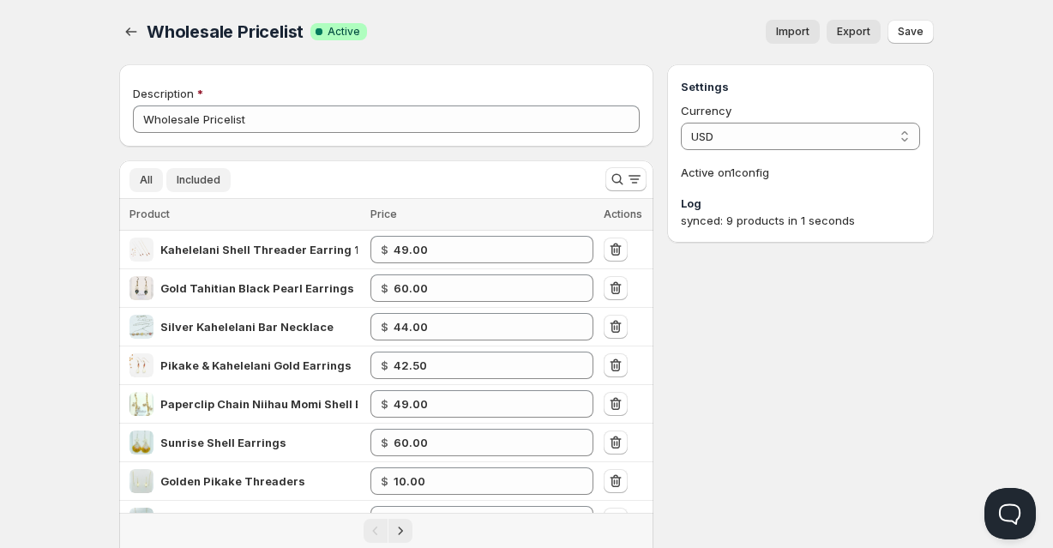
click at [149, 184] on span "All" at bounding box center [146, 180] width 13 height 14
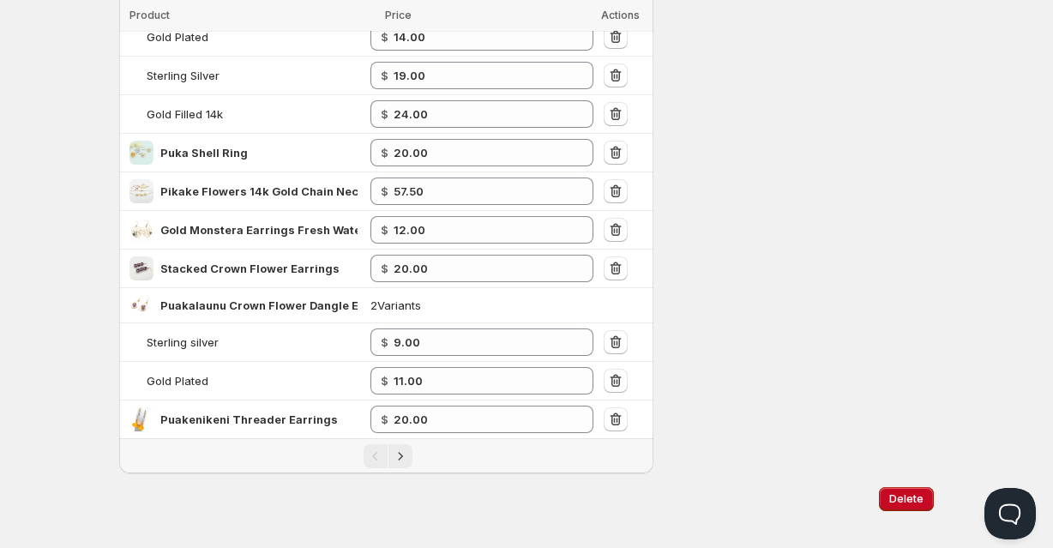
scroll to position [771, 0]
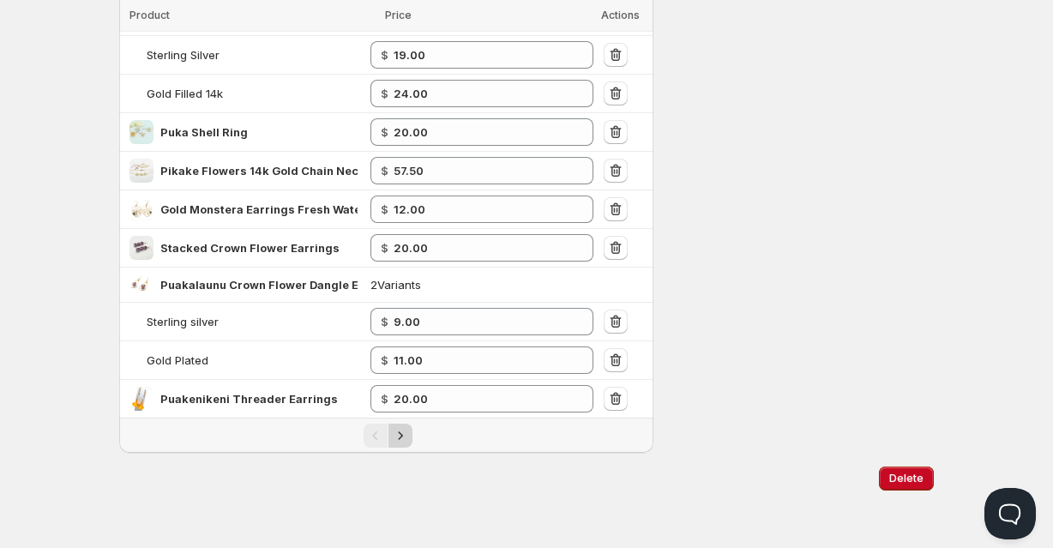
click at [398, 435] on icon "Next" at bounding box center [400, 435] width 17 height 17
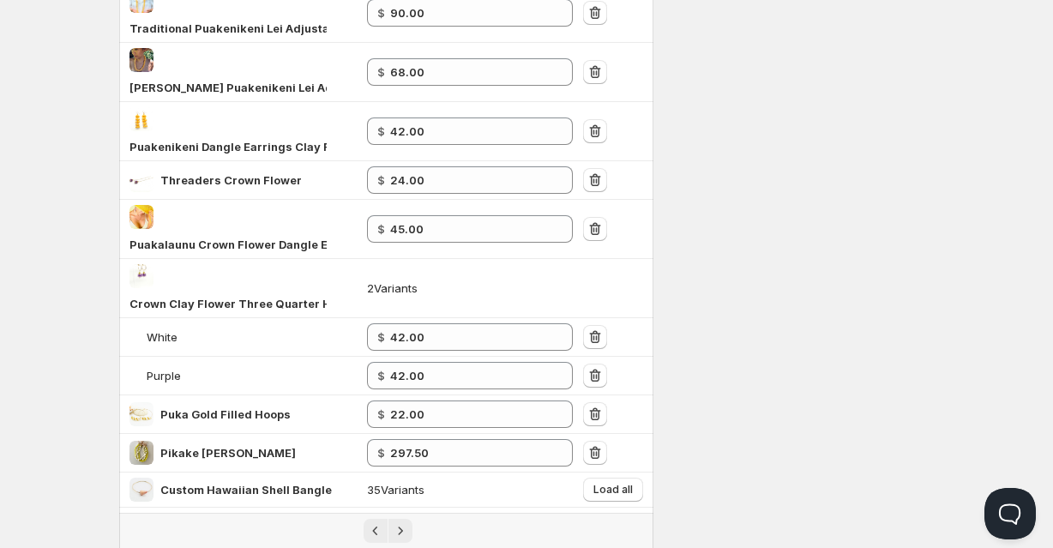
scroll to position [0, 0]
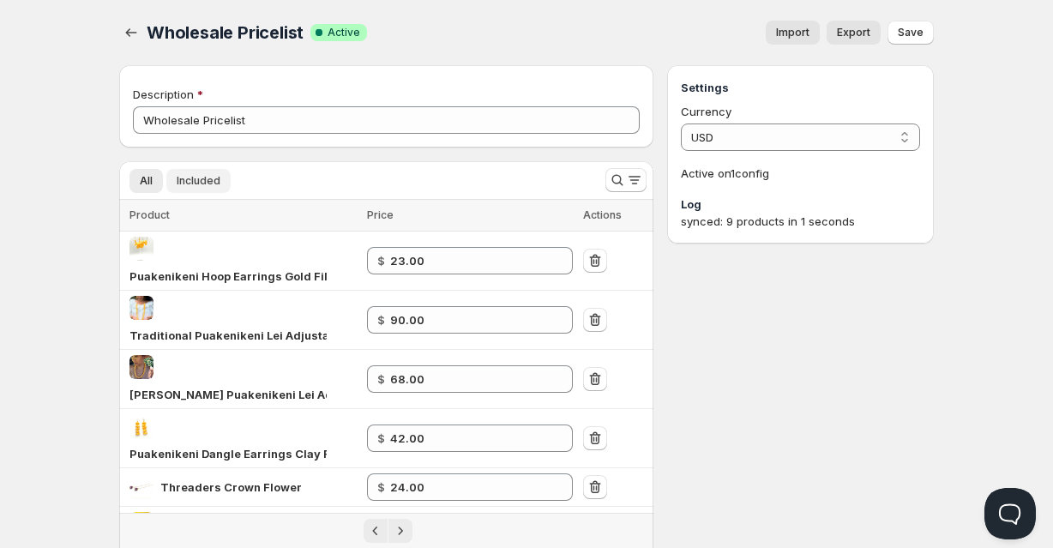
click at [205, 183] on span "Included" at bounding box center [199, 181] width 44 height 14
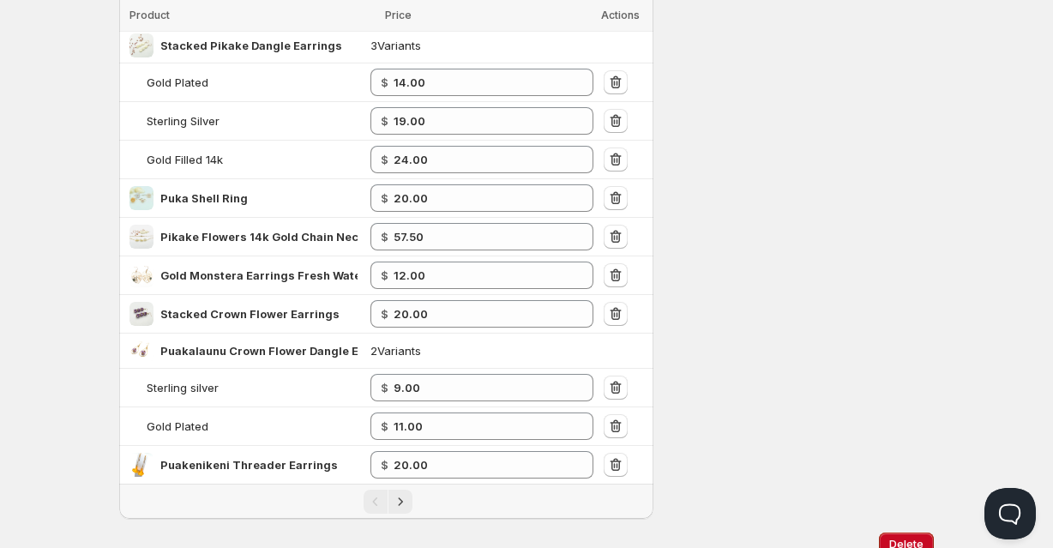
scroll to position [771, 0]
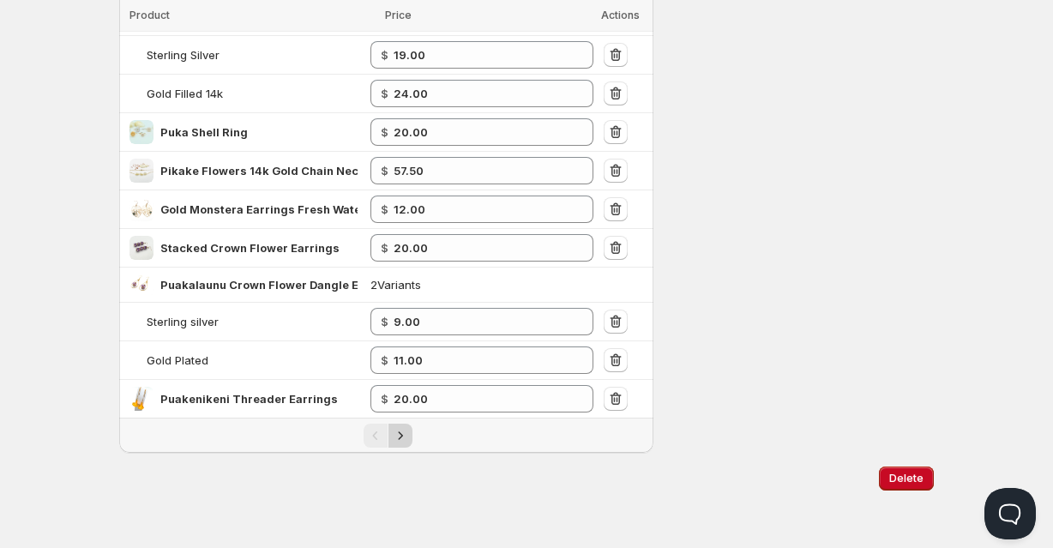
click at [402, 438] on icon "Next" at bounding box center [400, 435] width 17 height 17
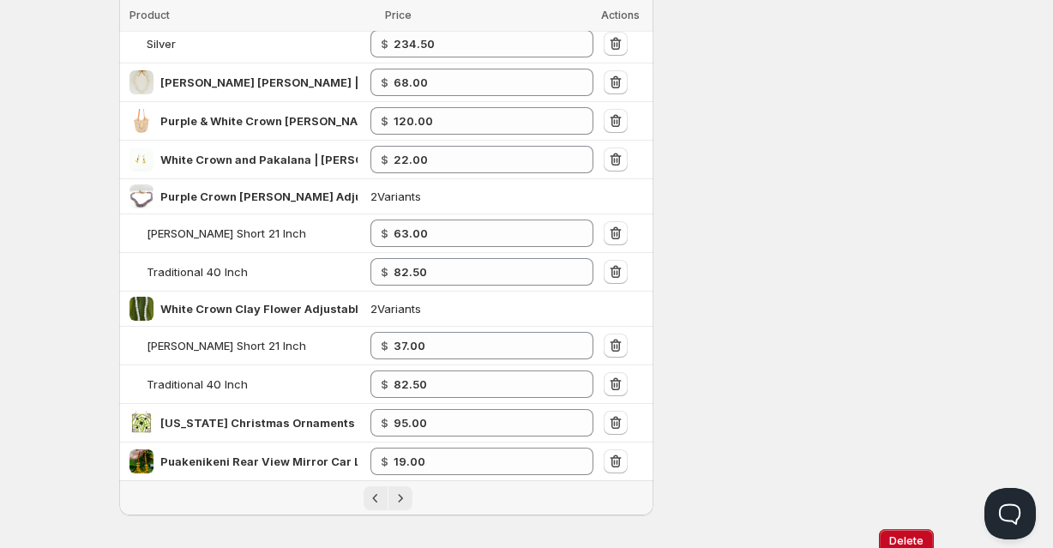
scroll to position [880, 0]
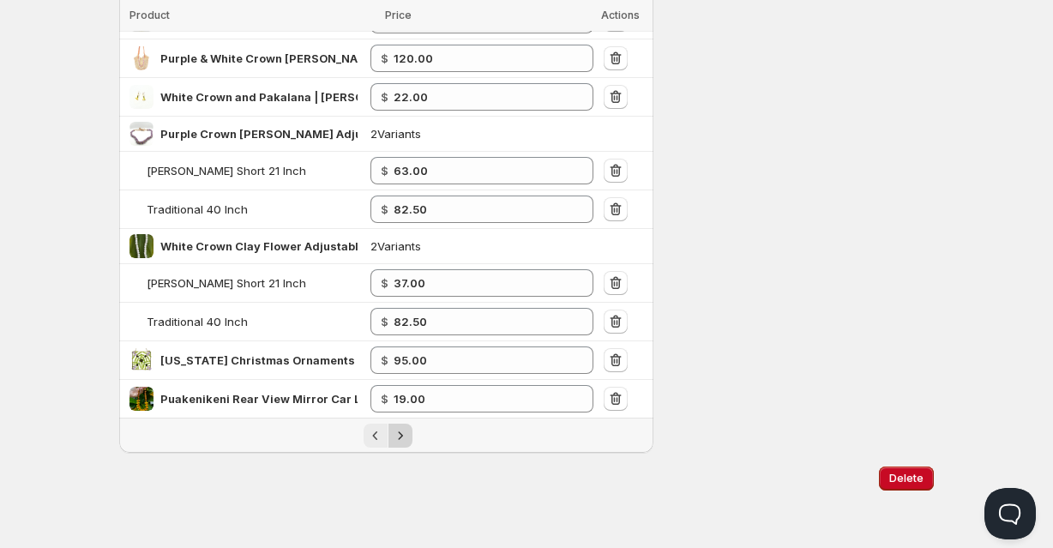
click at [401, 436] on icon "Next" at bounding box center [400, 435] width 4 height 8
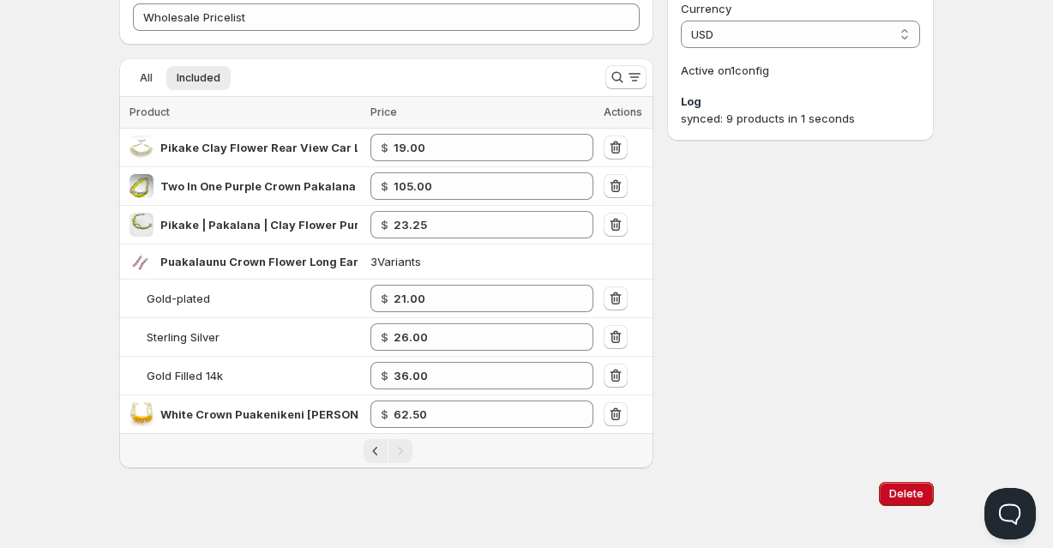
scroll to position [118, 0]
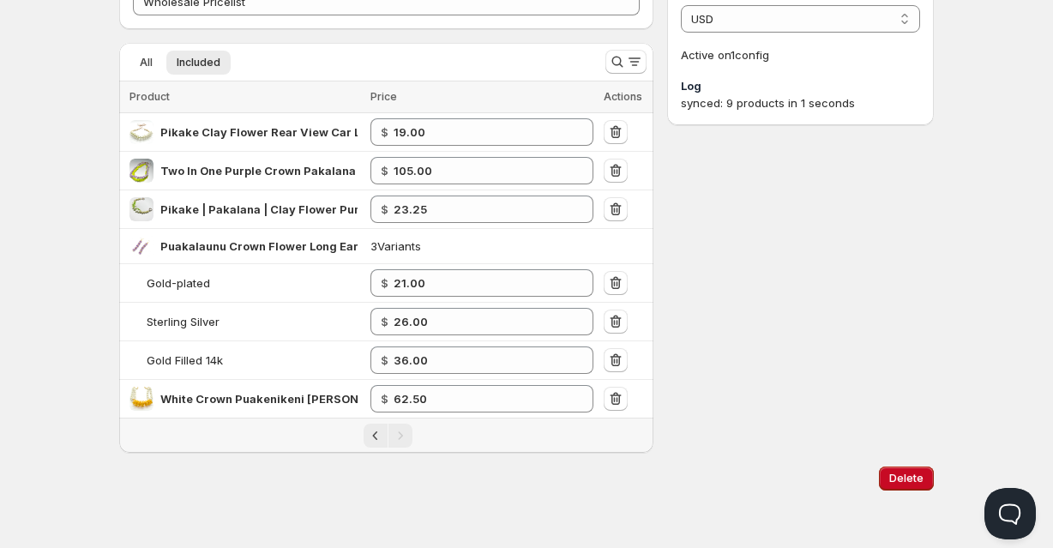
click at [401, 435] on div "Pagination" at bounding box center [400, 436] width 24 height 24
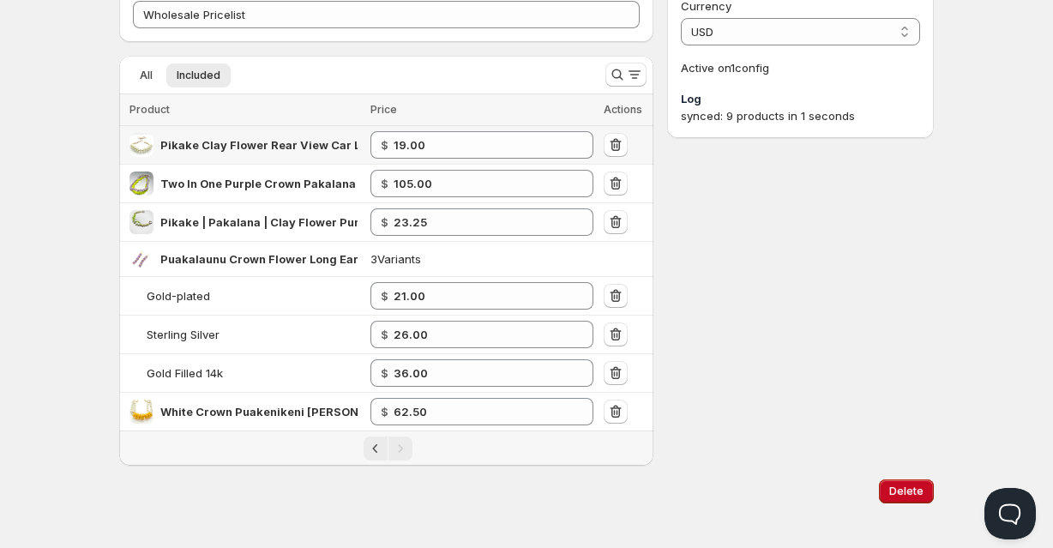
scroll to position [110, 0]
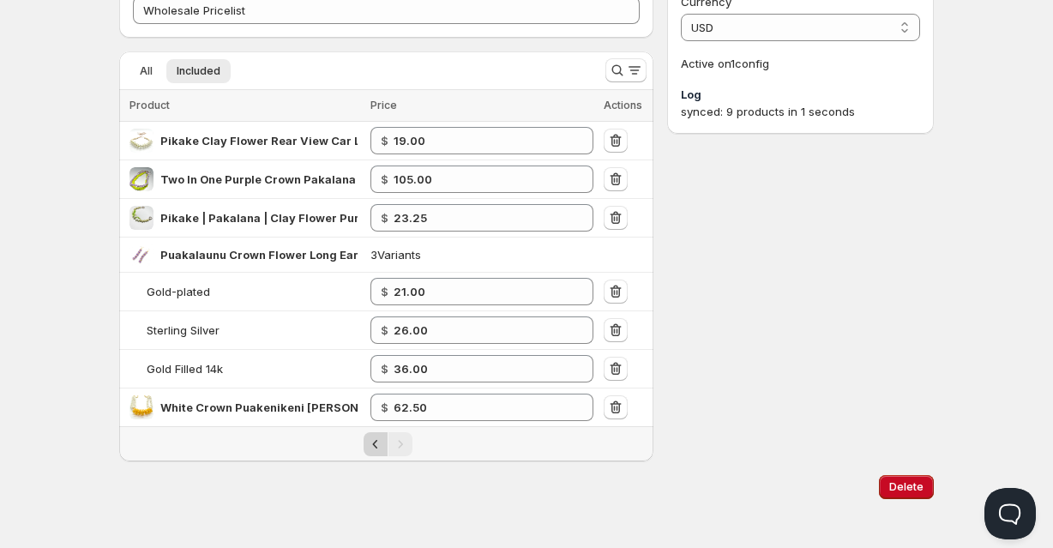
click at [370, 442] on icon "Previous" at bounding box center [375, 444] width 17 height 17
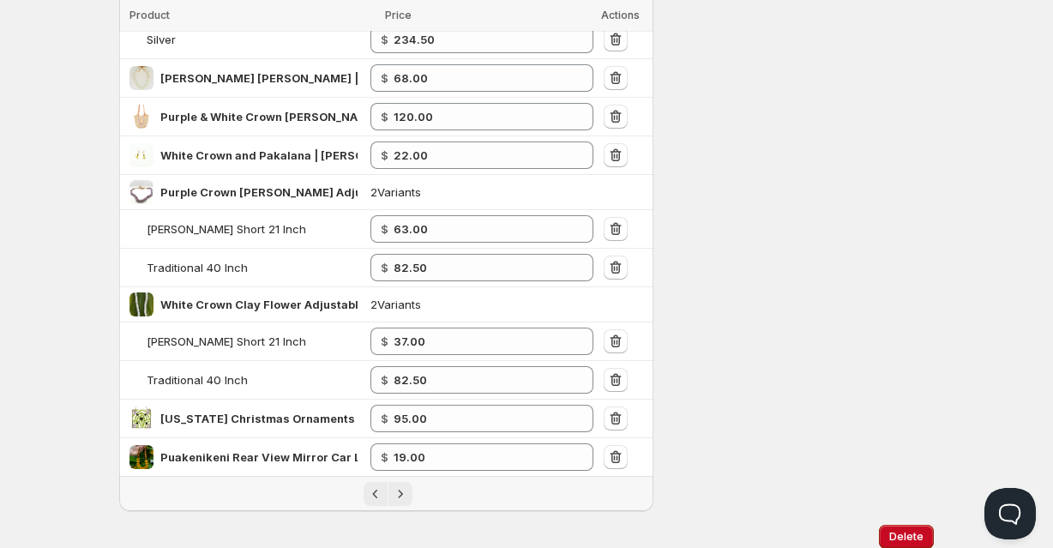
scroll to position [865, 0]
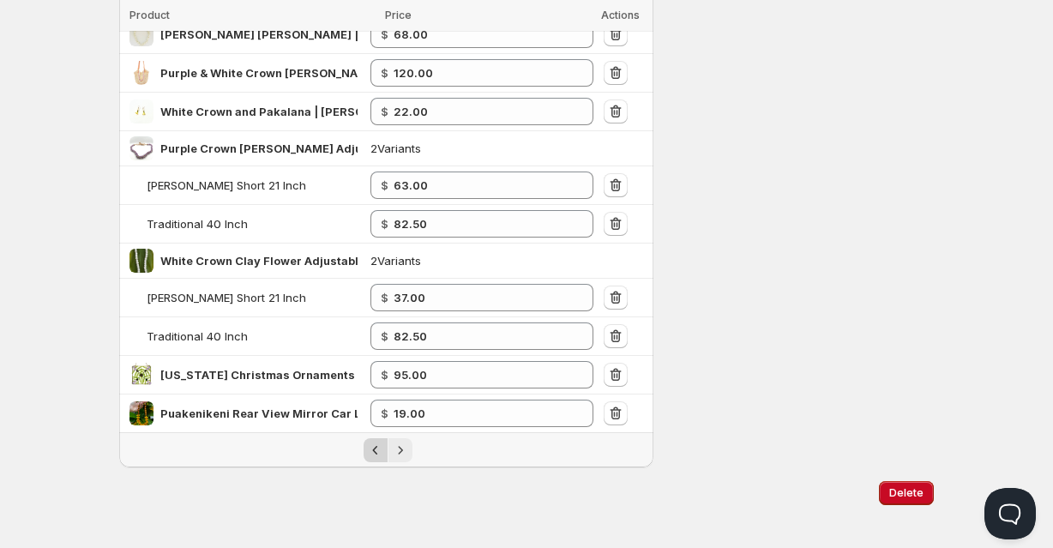
click at [371, 453] on icon "Previous" at bounding box center [375, 450] width 17 height 17
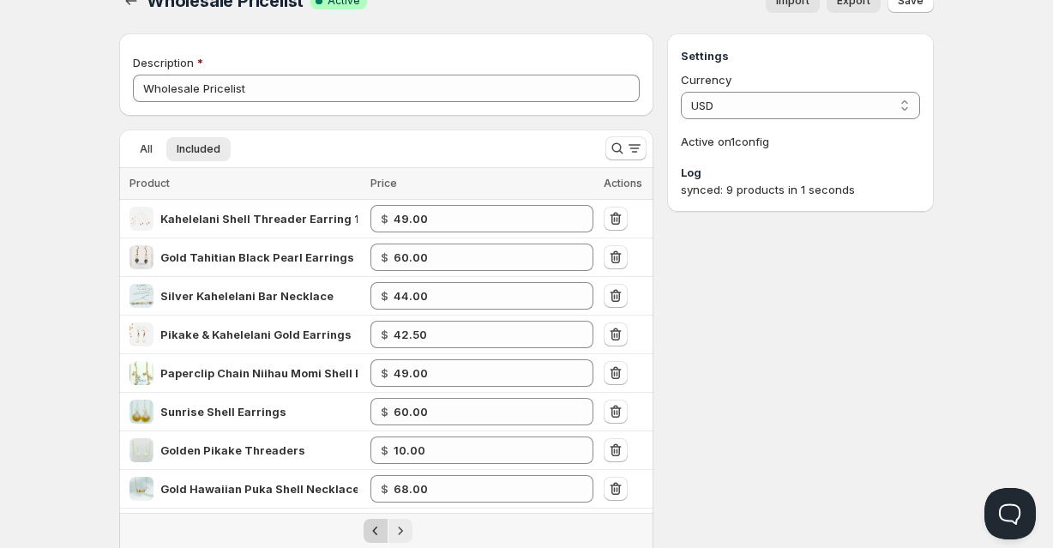
scroll to position [52, 0]
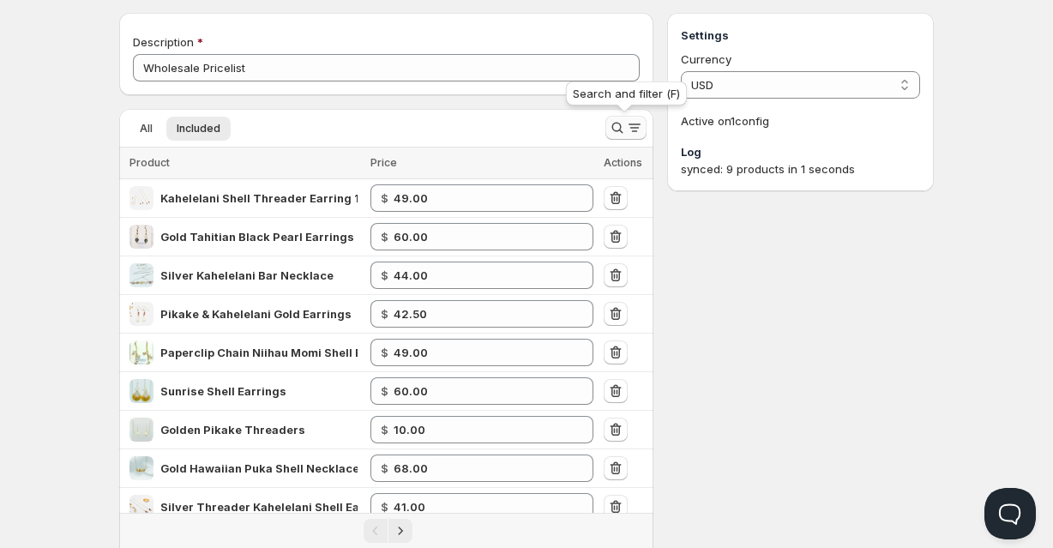
click at [616, 128] on icon "Search and filter results" at bounding box center [617, 127] width 17 height 17
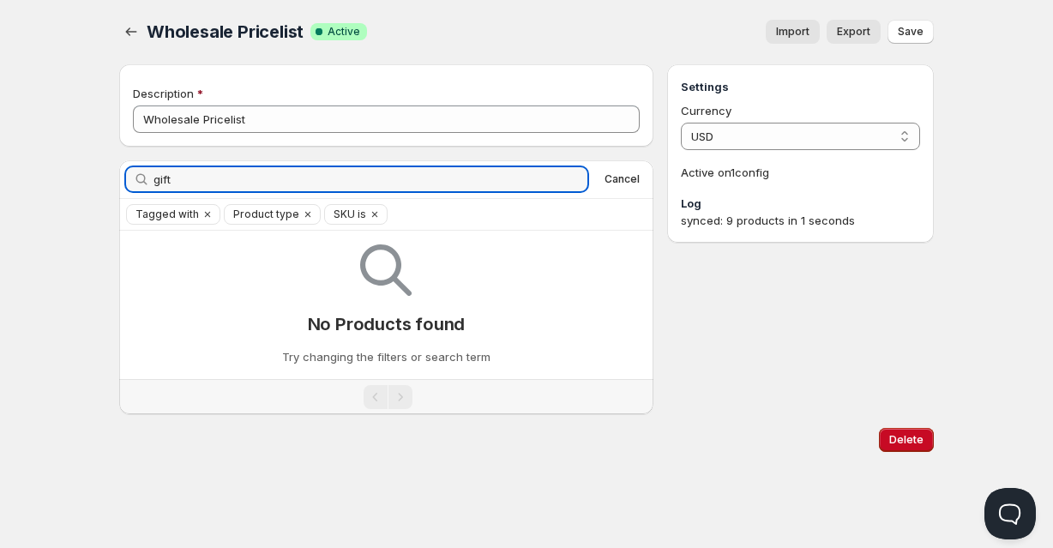
scroll to position [1, 0]
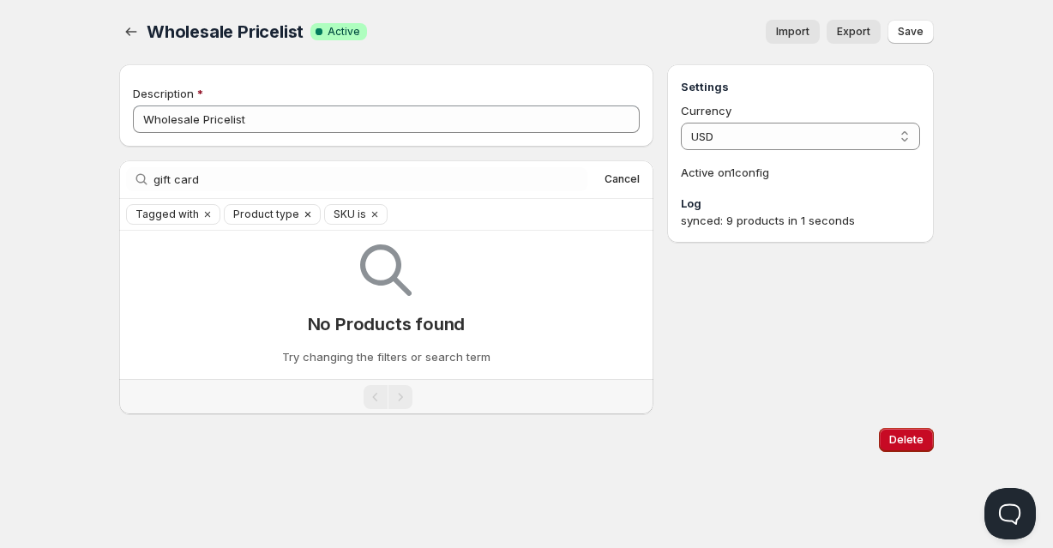
click at [301, 215] on icon "Clear" at bounding box center [308, 215] width 14 height 14
click at [272, 214] on icon "Clear" at bounding box center [274, 214] width 5 height 5
click at [205, 218] on icon "Clear" at bounding box center [208, 215] width 14 height 14
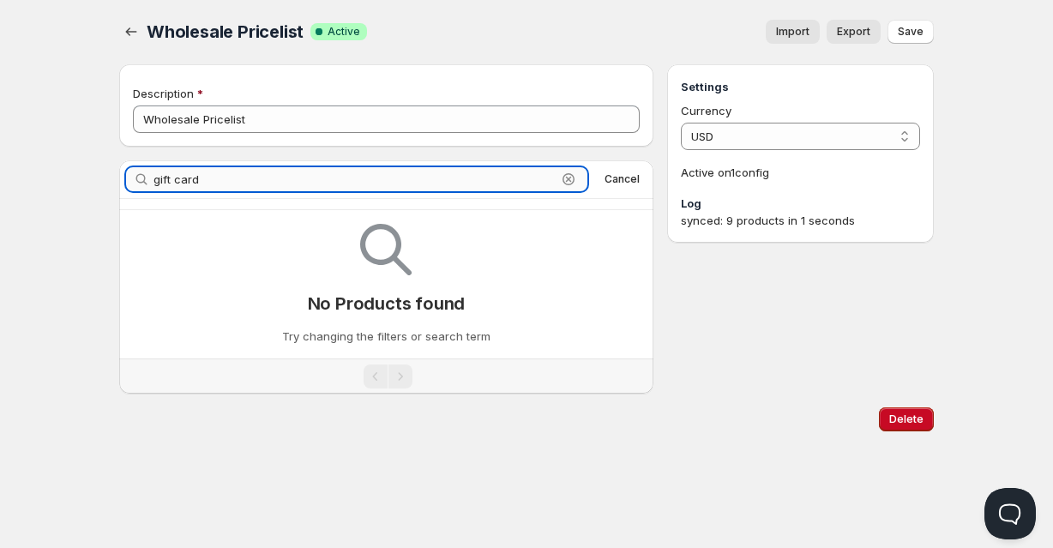
click at [472, 184] on input "gift card" at bounding box center [355, 179] width 403 height 24
drag, startPoint x: 173, startPoint y: 181, endPoint x: 117, endPoint y: 177, distance: 56.8
click at [117, 177] on div "Wholesale Pricelist. This page is ready Wholesale Pricelist Success Complete Ac…" at bounding box center [527, 222] width 856 height 446
type input "card"
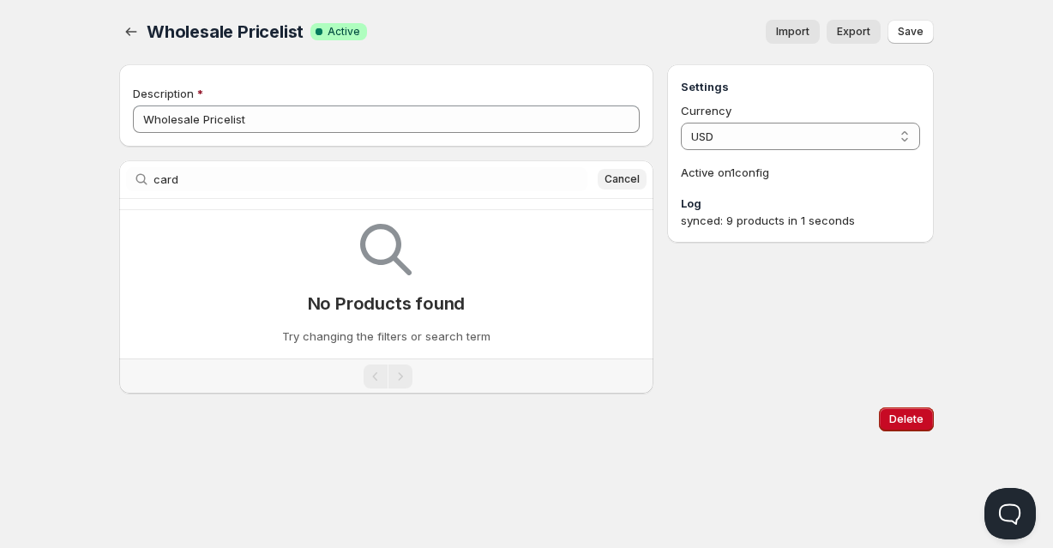
click at [629, 173] on span "Cancel" at bounding box center [622, 179] width 35 height 14
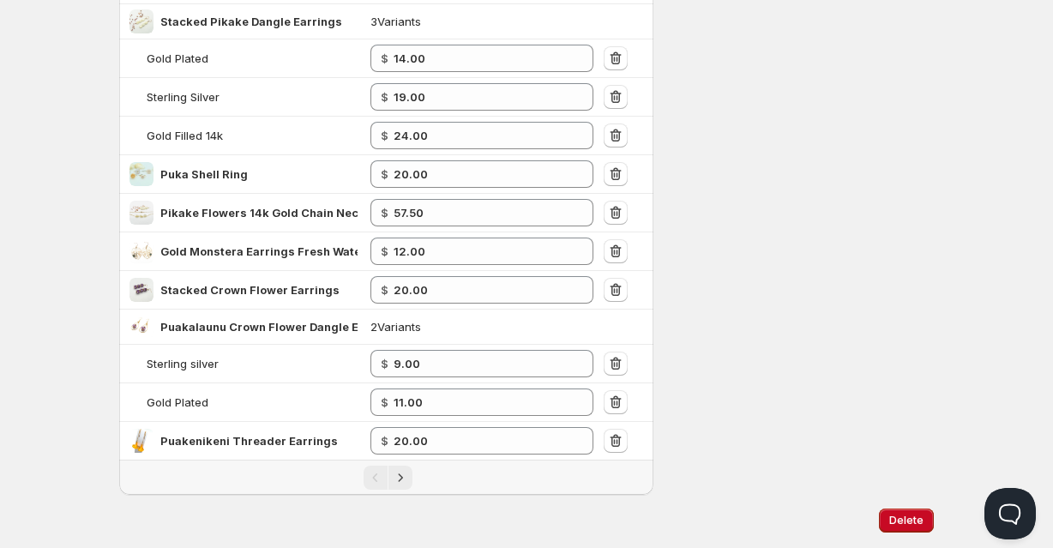
scroll to position [771, 0]
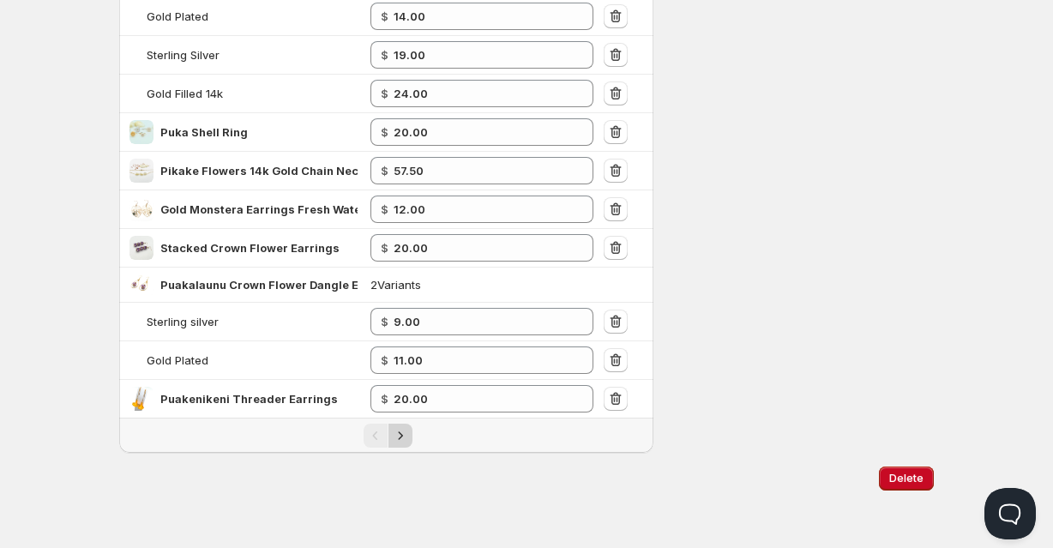
click at [403, 432] on icon "Next" at bounding box center [400, 435] width 17 height 17
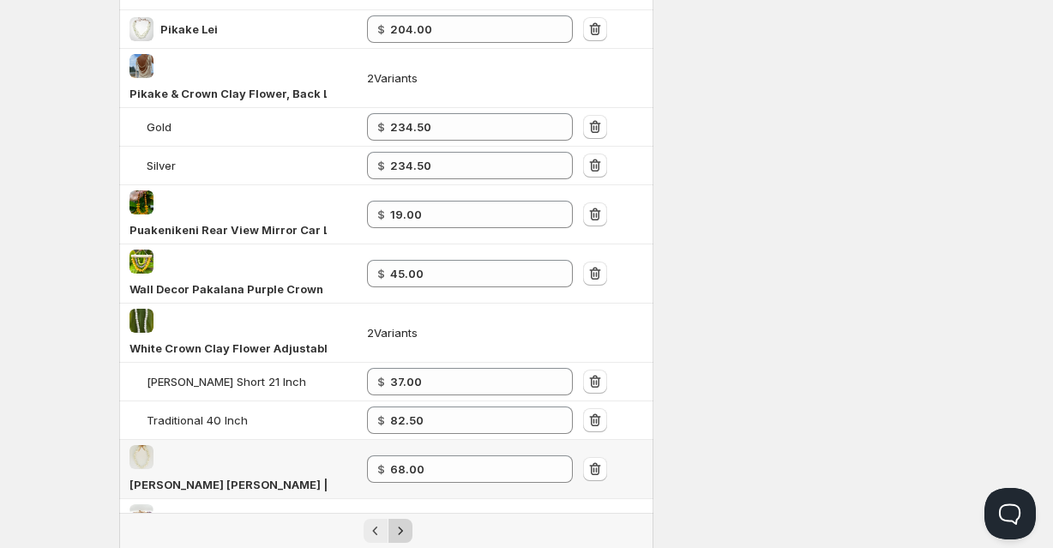
scroll to position [992, 0]
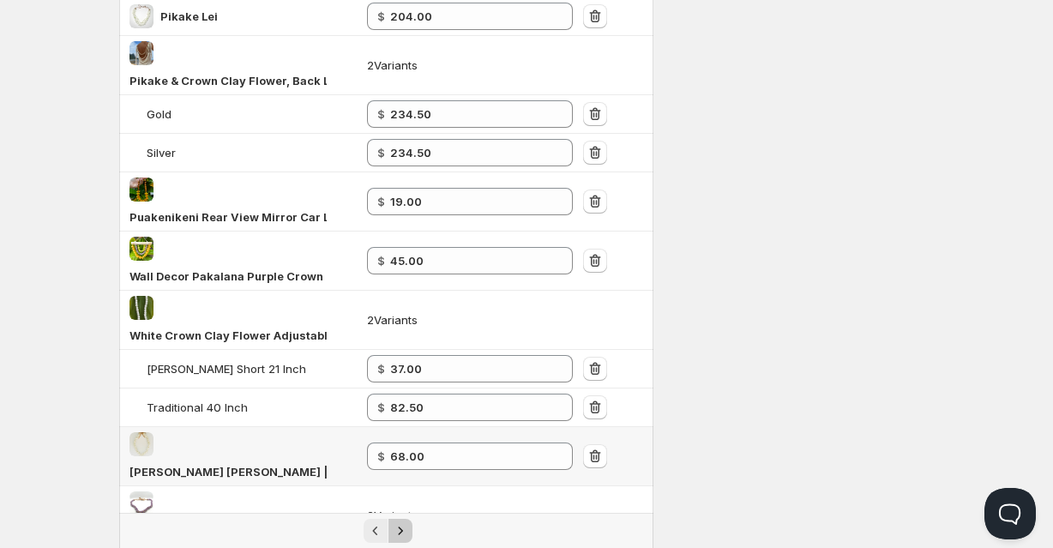
click at [403, 522] on icon "Next" at bounding box center [400, 530] width 17 height 17
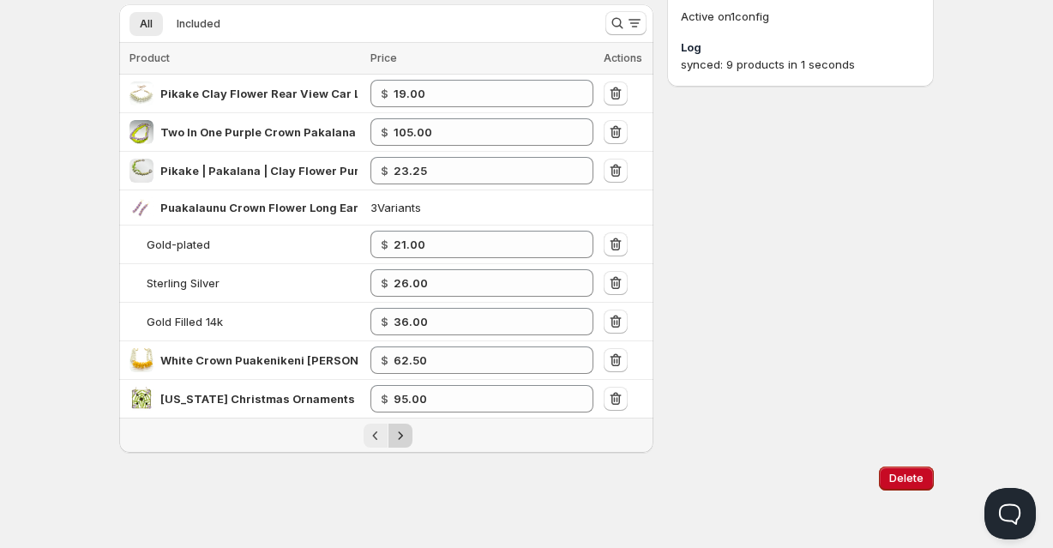
scroll to position [157, 0]
click at [51, 92] on div "Home Pricing Price lists Checkout Forms Submissions Settings Features Plans Who…" at bounding box center [526, 195] width 1053 height 704
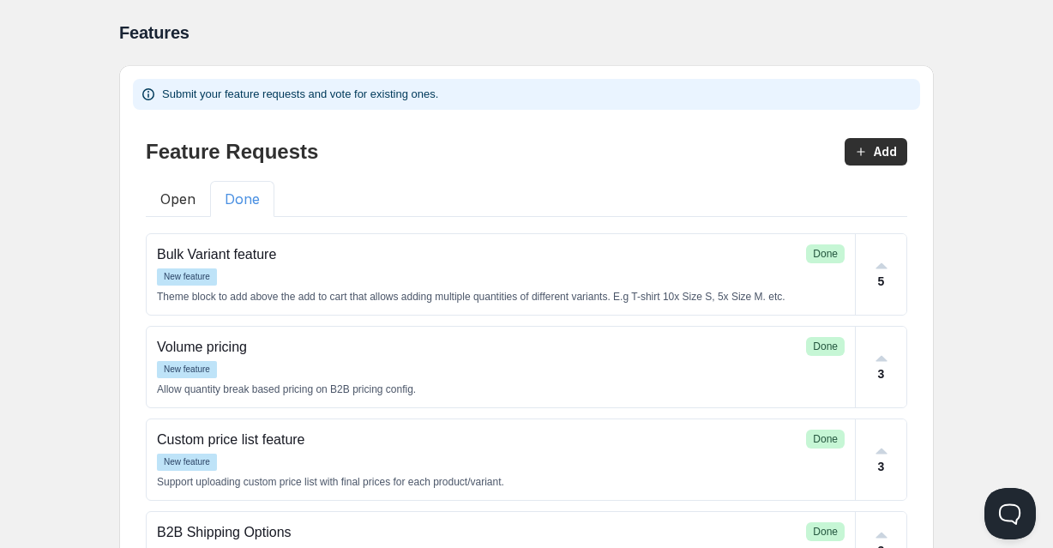
click at [232, 208] on button "Done" at bounding box center [242, 199] width 64 height 36
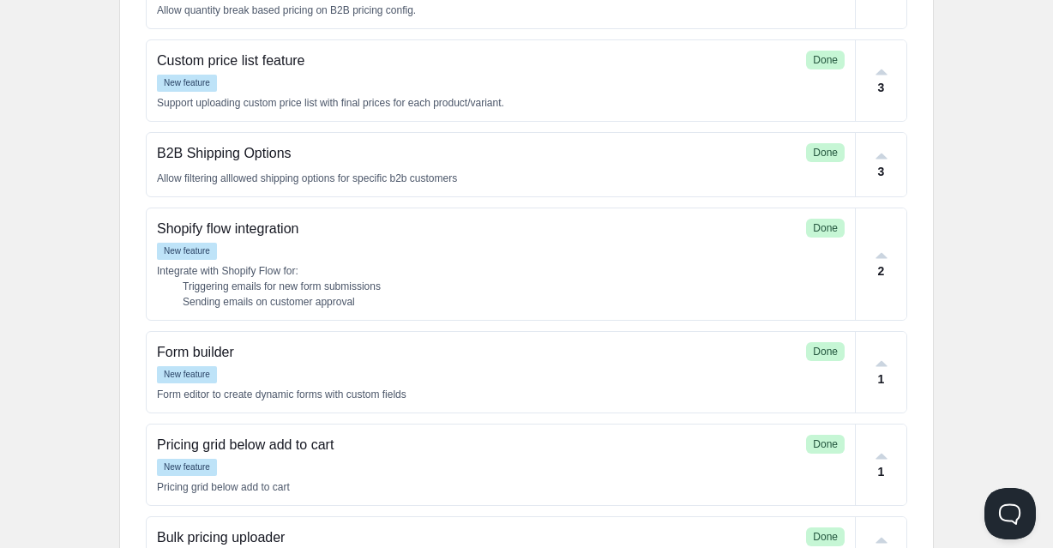
scroll to position [380, 0]
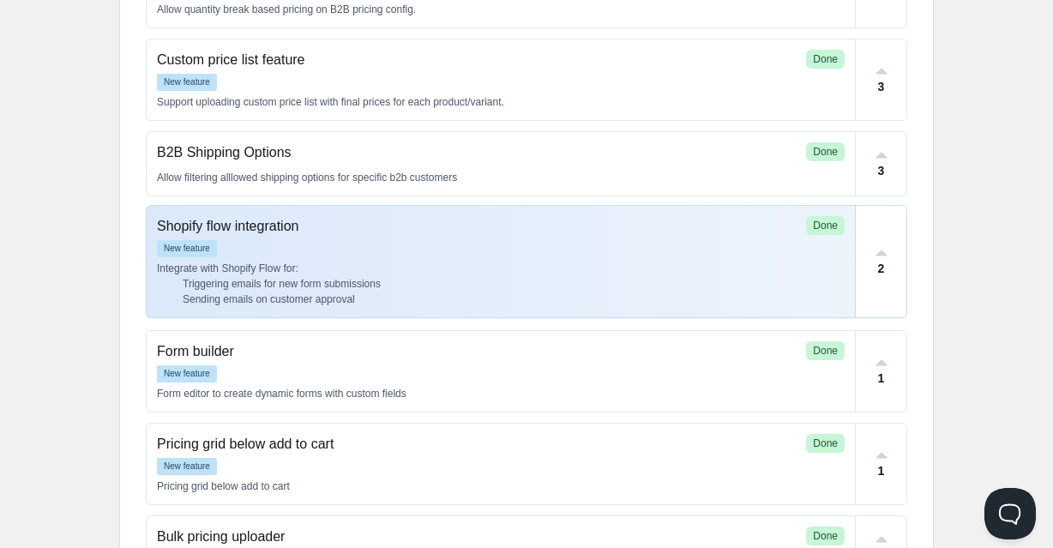
click at [275, 286] on li "Triggering emails for new form submissions" at bounding box center [514, 283] width 662 height 15
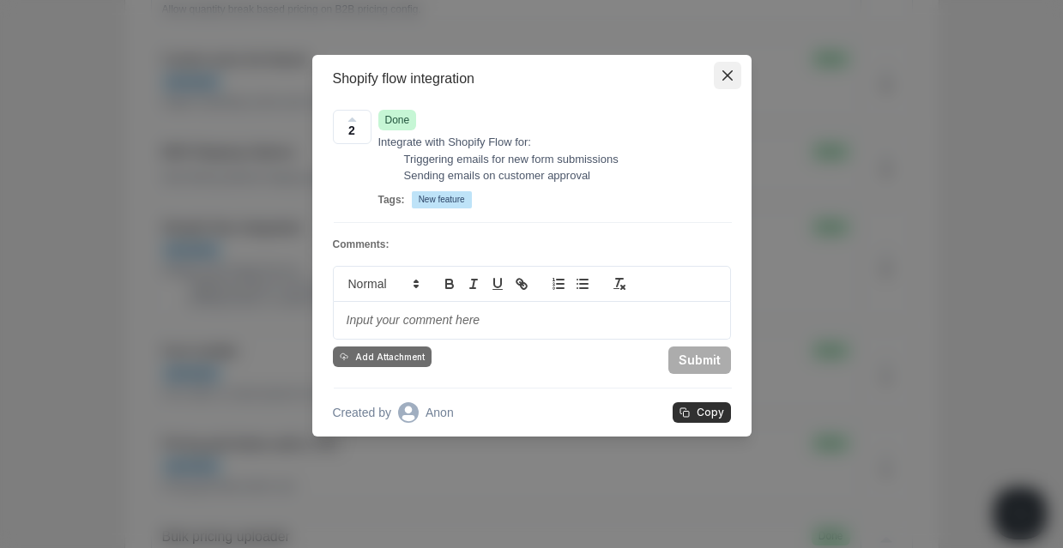
click at [722, 79] on icon "Close" at bounding box center [726, 75] width 10 height 10
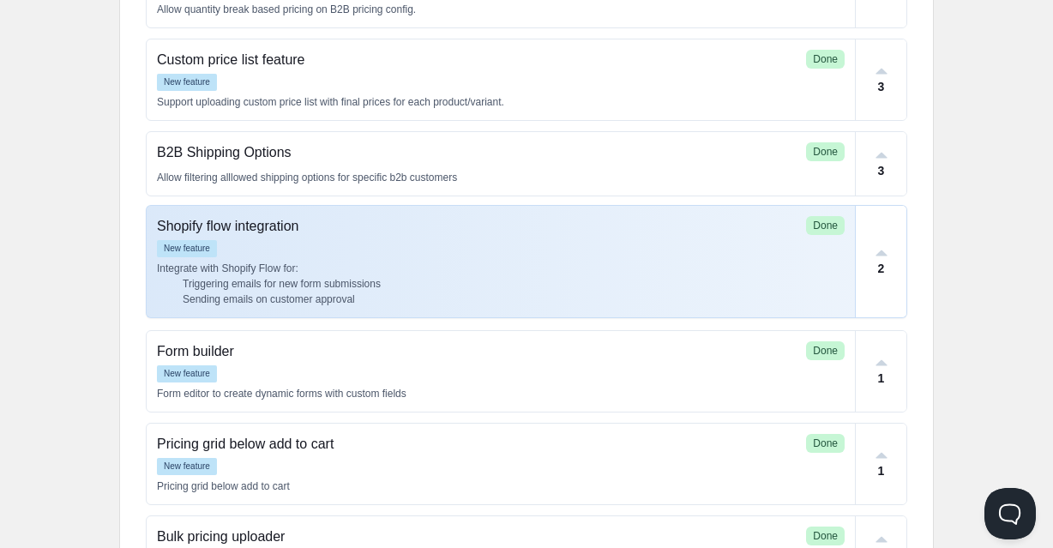
click at [268, 273] on p "Integrate with Shopify Flow for:" at bounding box center [501, 268] width 688 height 15
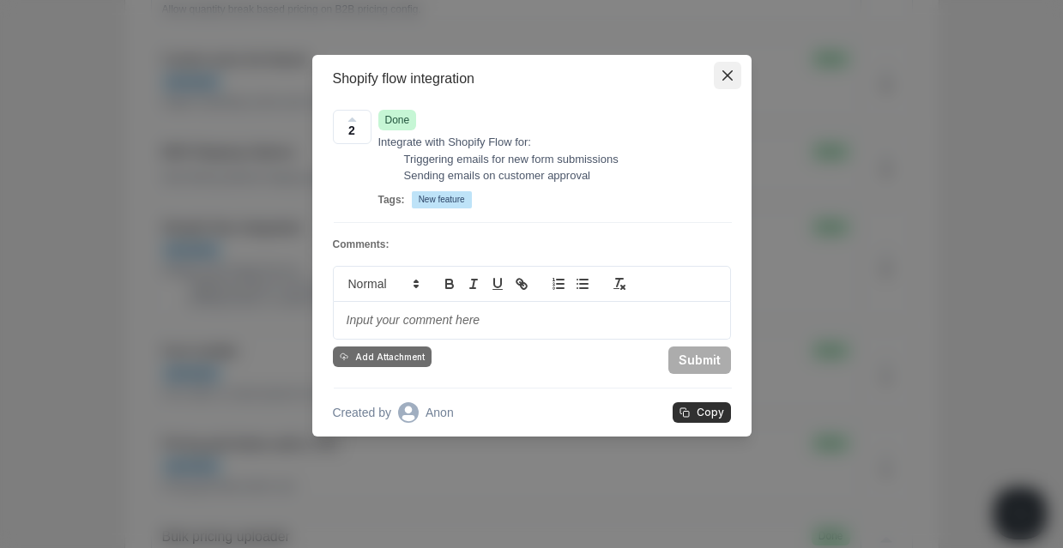
click at [730, 73] on icon "Close" at bounding box center [727, 75] width 10 height 10
